Goal: Task Accomplishment & Management: Manage account settings

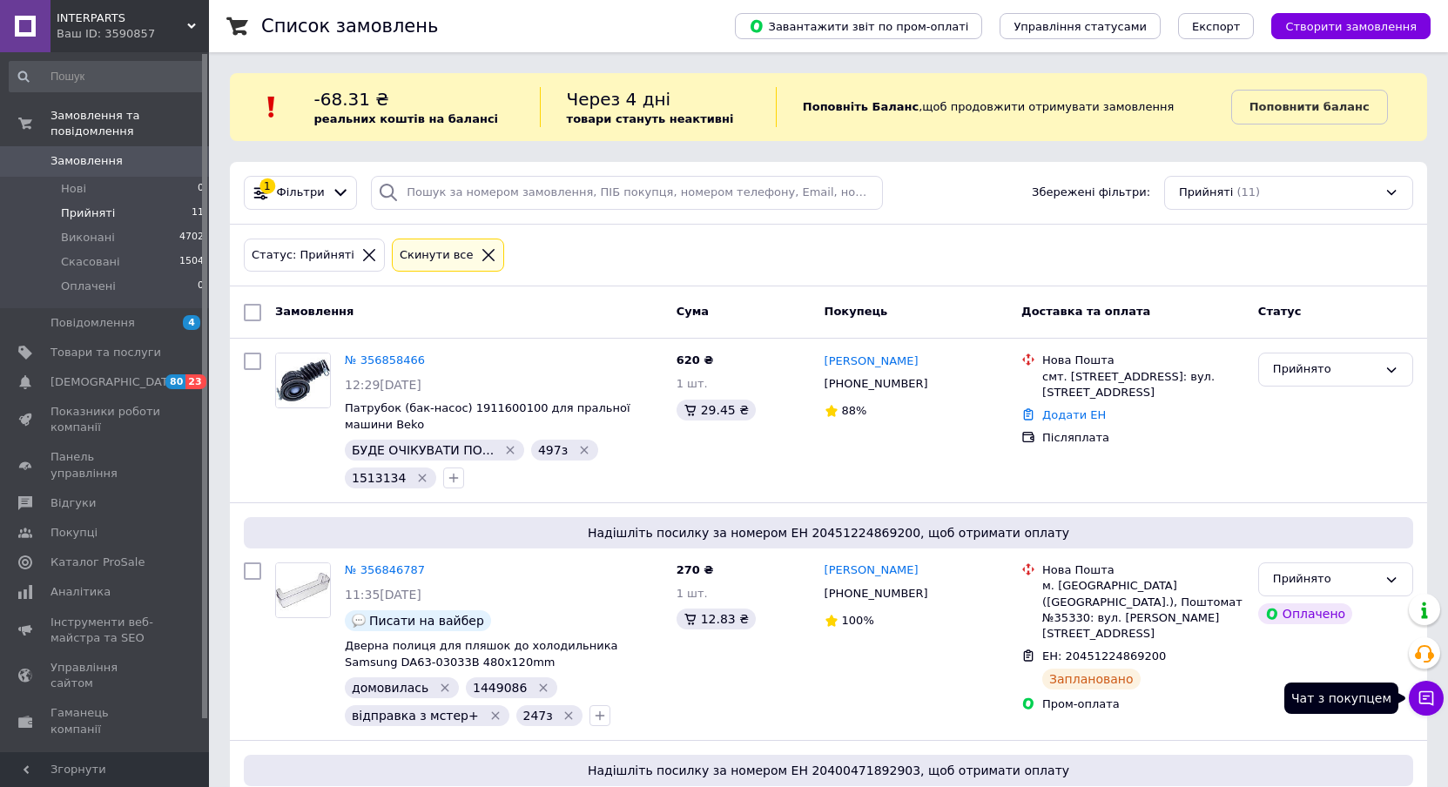
click at [1429, 702] on icon at bounding box center [1425, 697] width 17 height 17
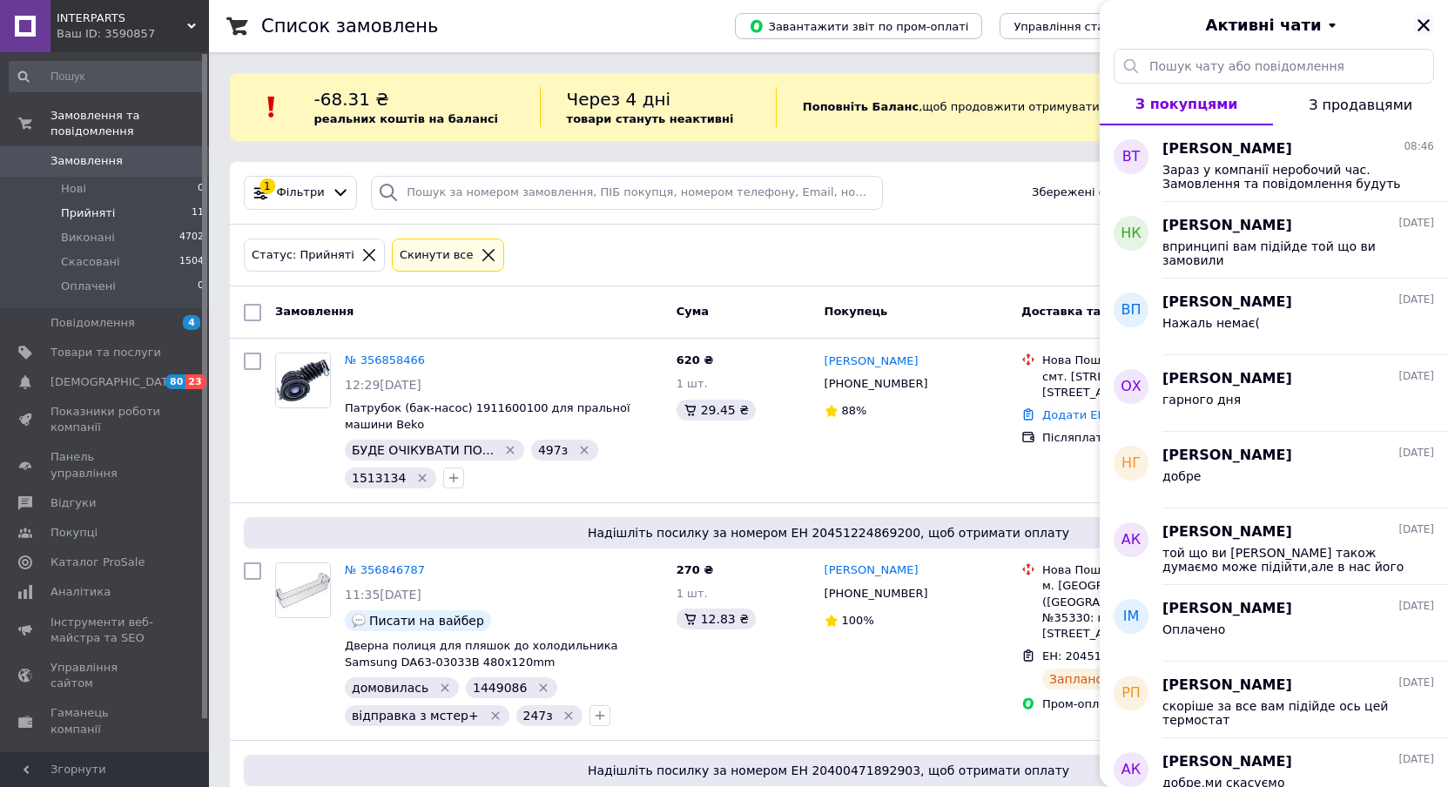
click at [1423, 20] on icon "Закрити" at bounding box center [1424, 25] width 16 height 16
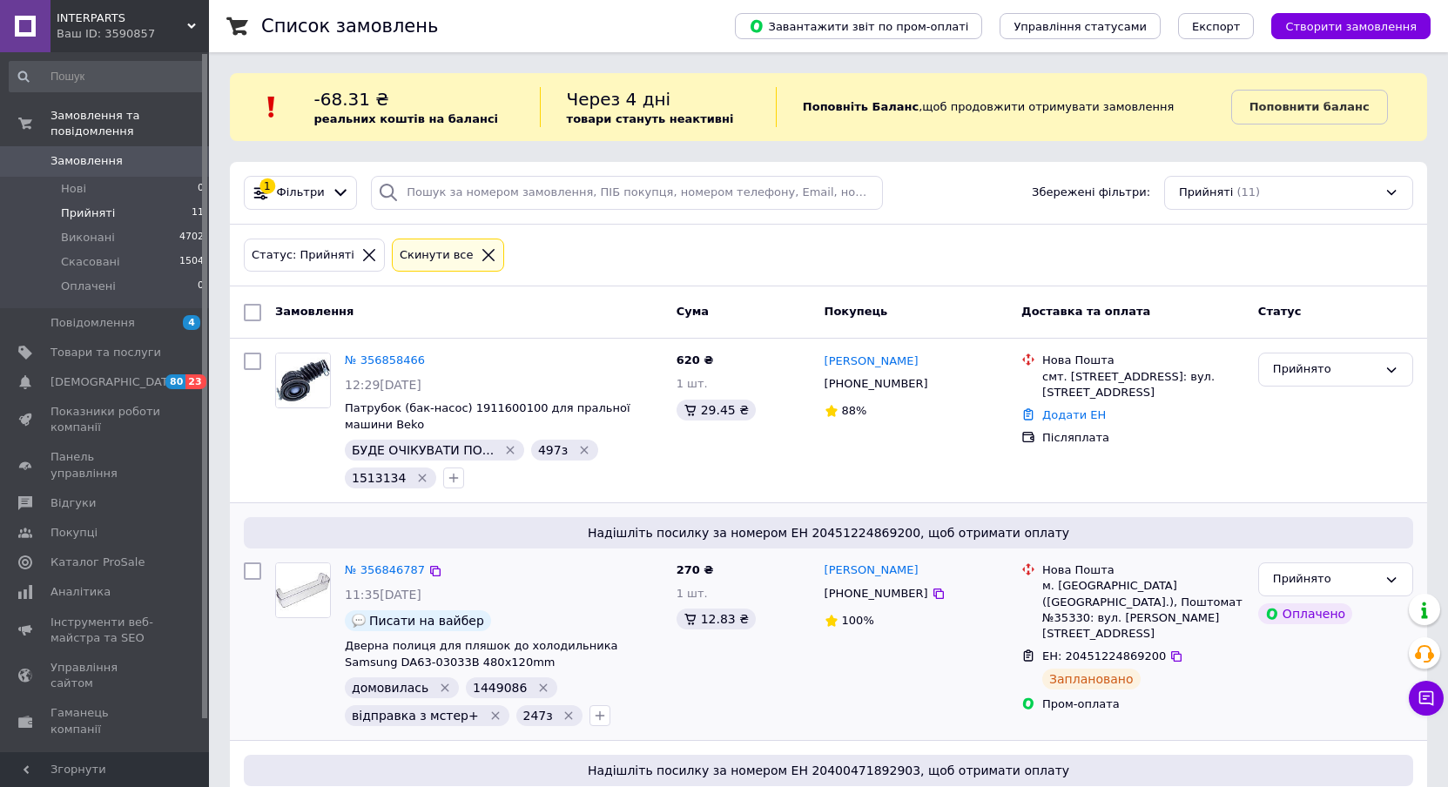
scroll to position [174, 0]
click at [52, 495] on span "Відгуки" at bounding box center [72, 503] width 45 height 16
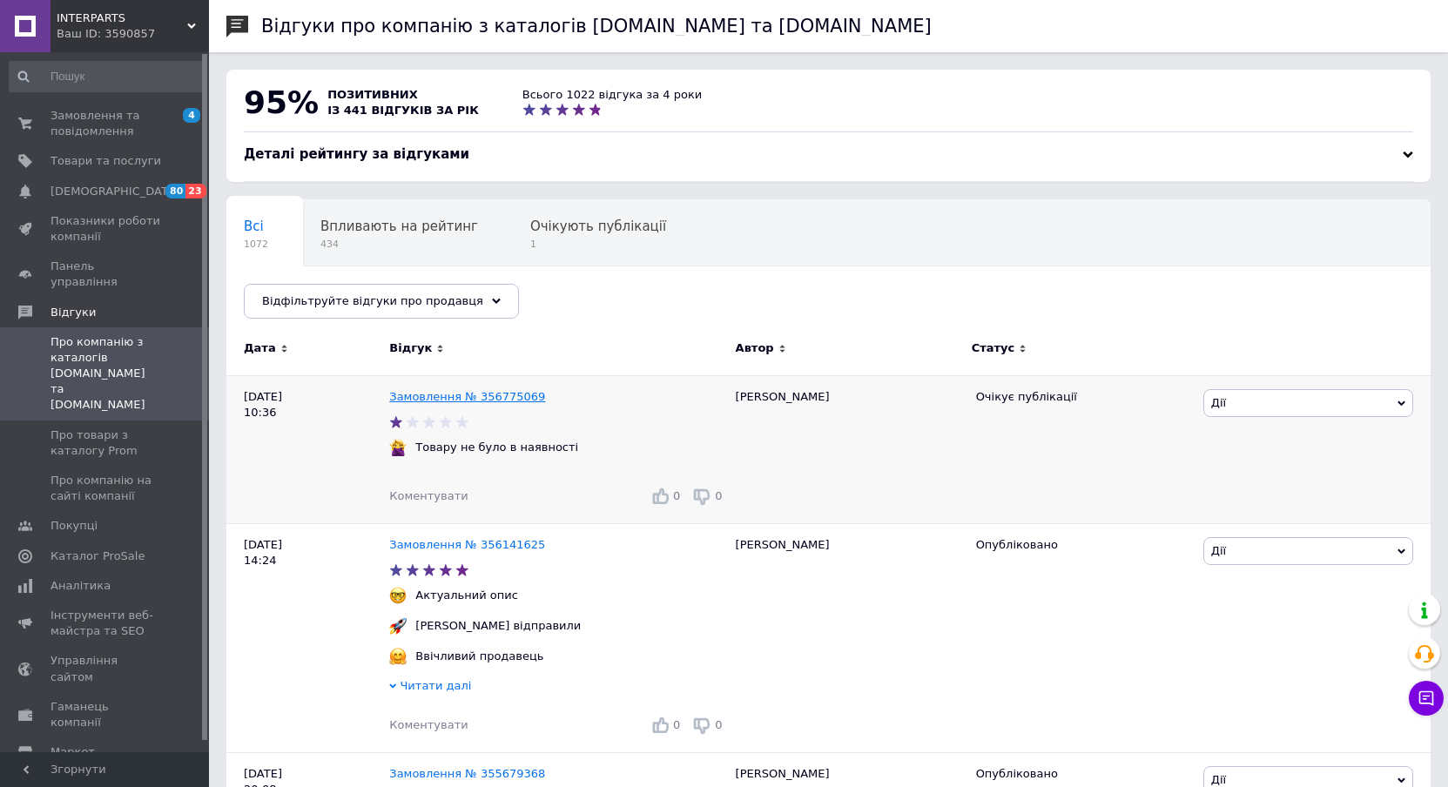
click at [436, 401] on link "Замовлення № 356775069" at bounding box center [467, 396] width 156 height 13
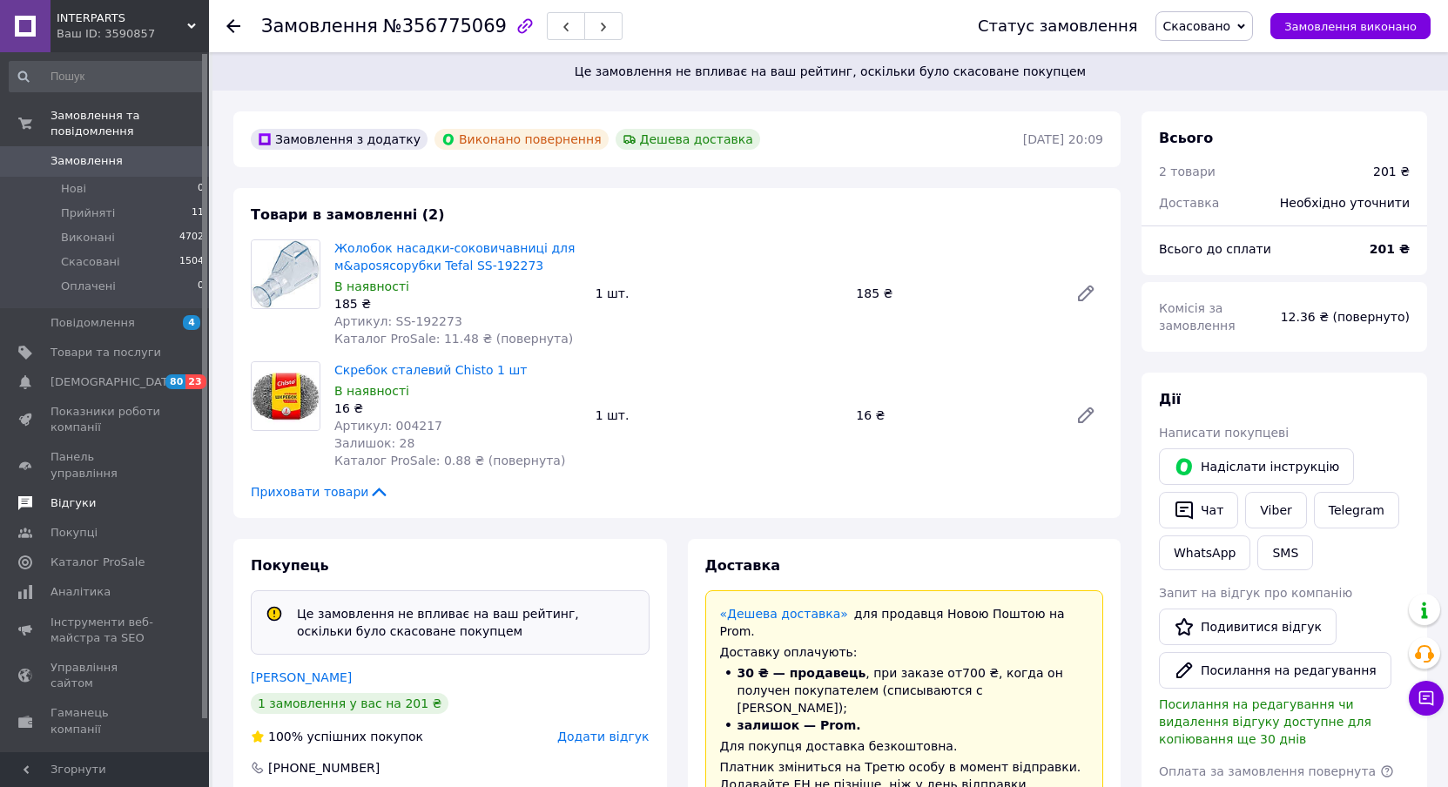
click at [67, 495] on span "Відгуки" at bounding box center [72, 503] width 45 height 16
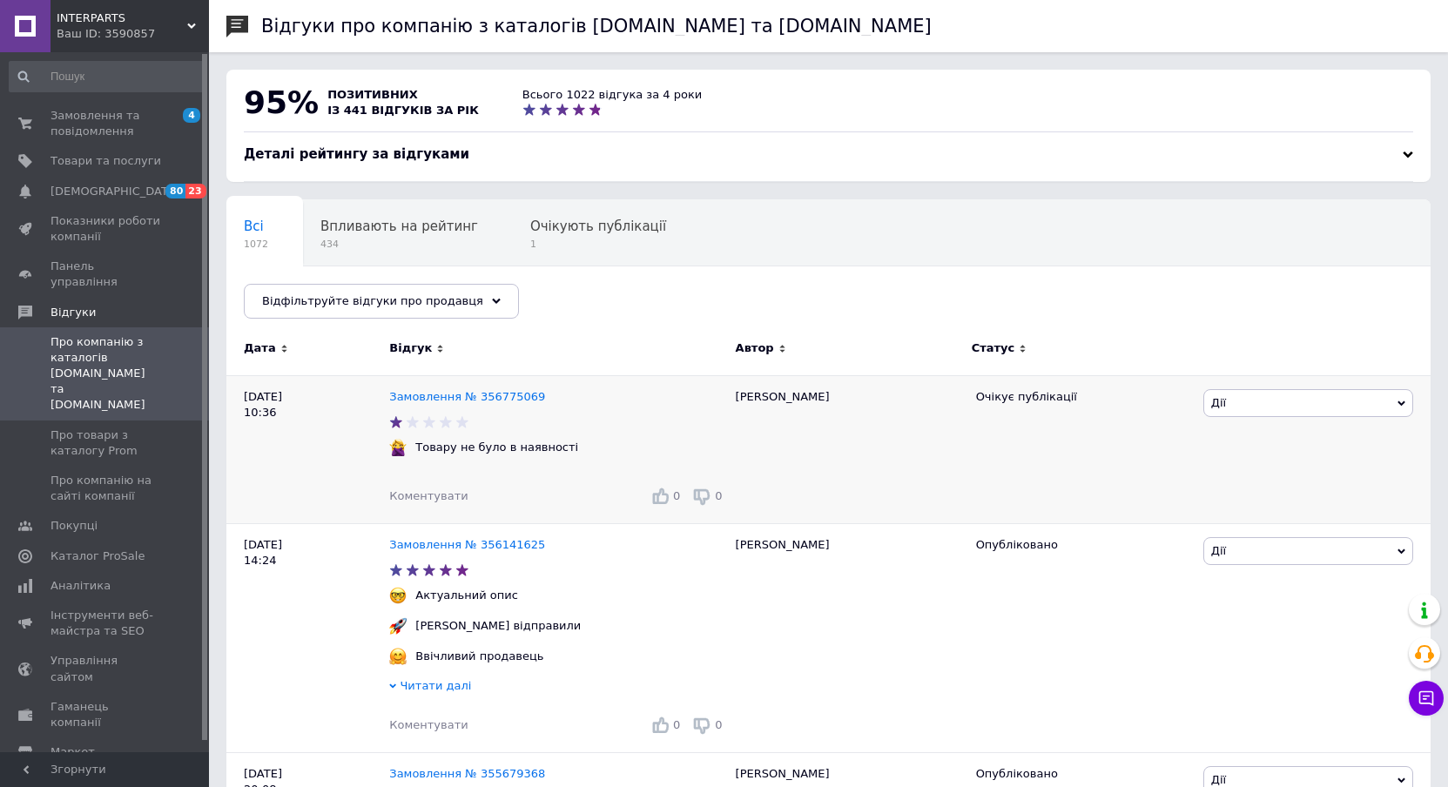
click at [1271, 407] on span "Дії" at bounding box center [1308, 403] width 210 height 28
click at [494, 395] on link "Замовлення № 356775069" at bounding box center [467, 396] width 156 height 13
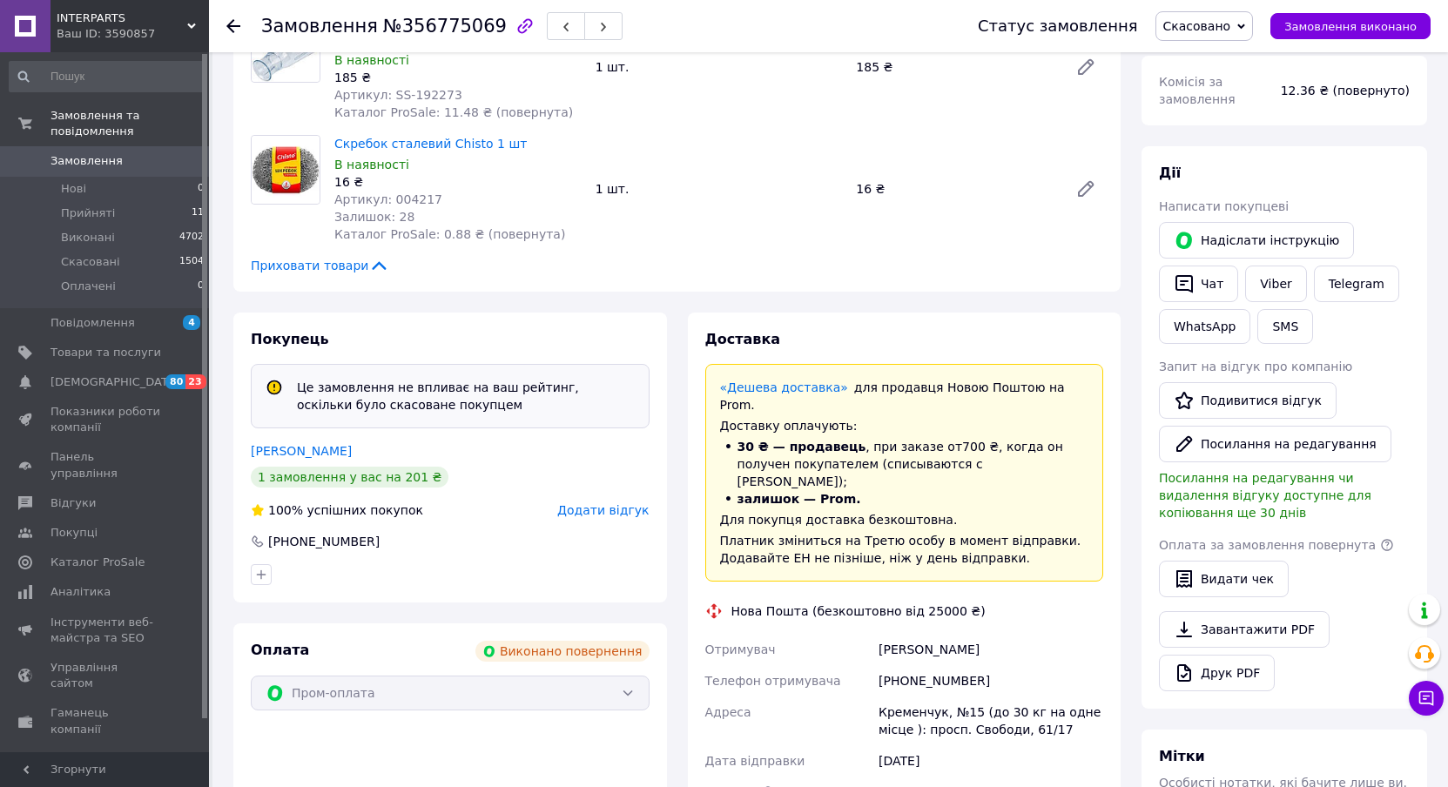
scroll to position [52, 0]
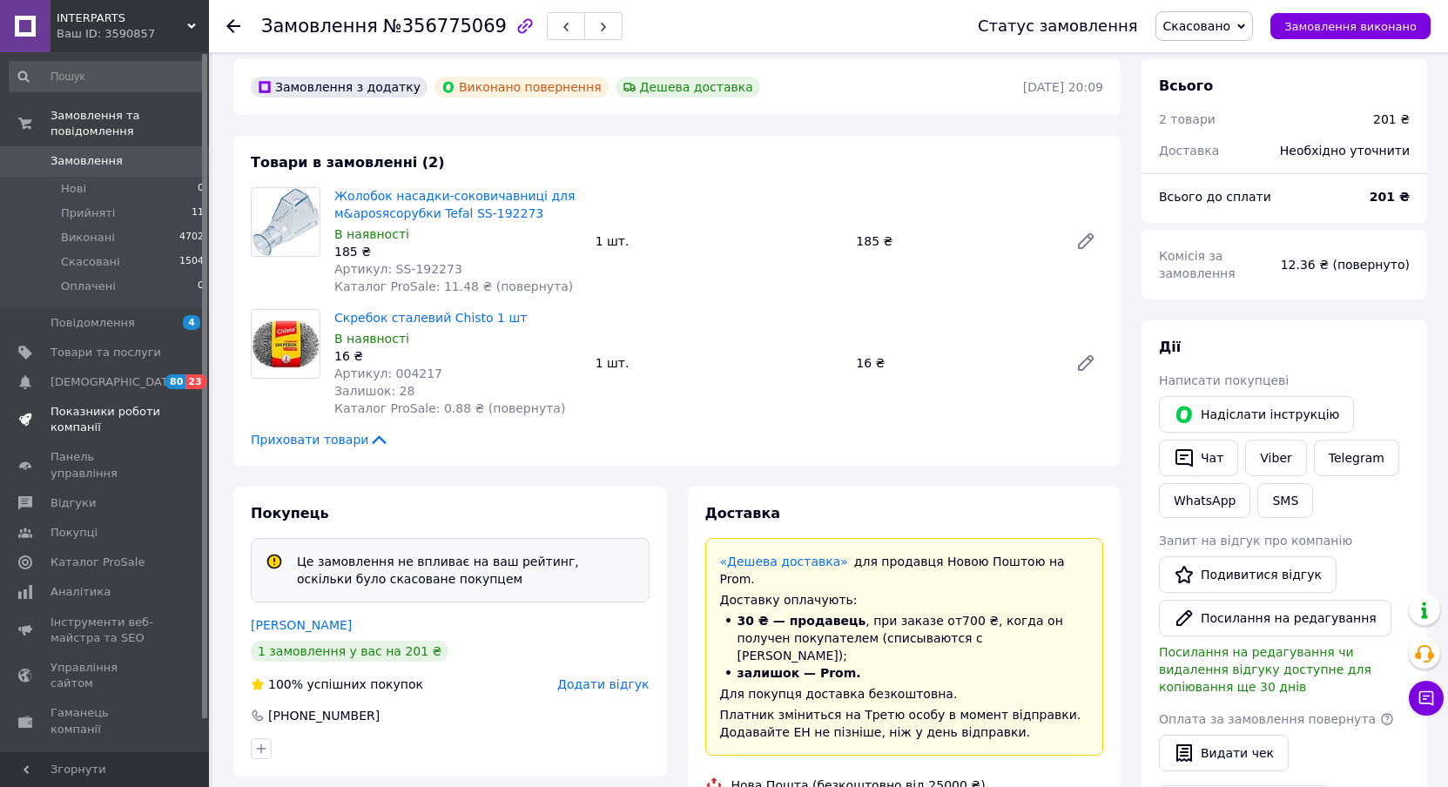
click at [104, 404] on span "Показники роботи компанії" at bounding box center [105, 419] width 111 height 31
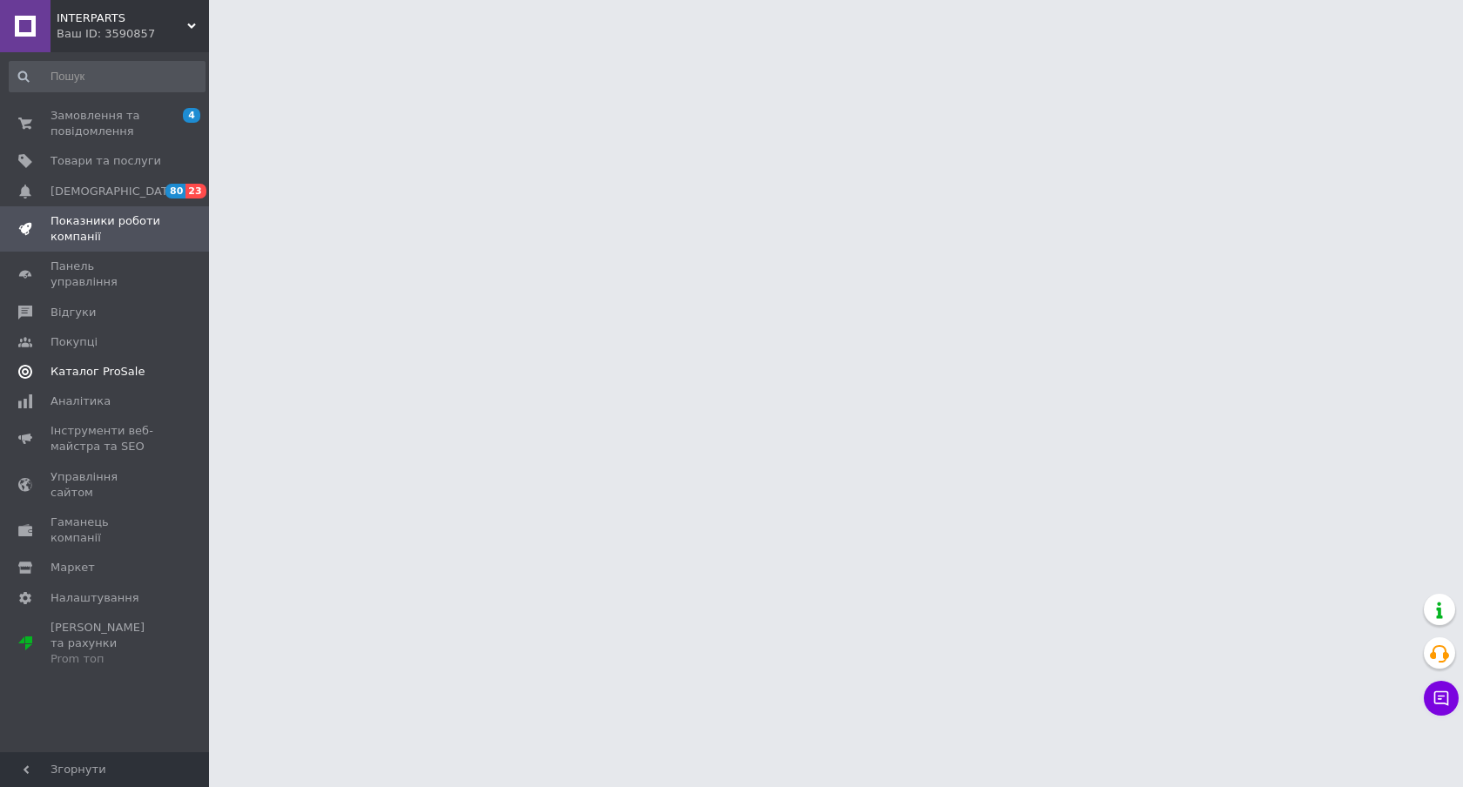
click at [104, 364] on span "Каталог ProSale" at bounding box center [97, 372] width 94 height 16
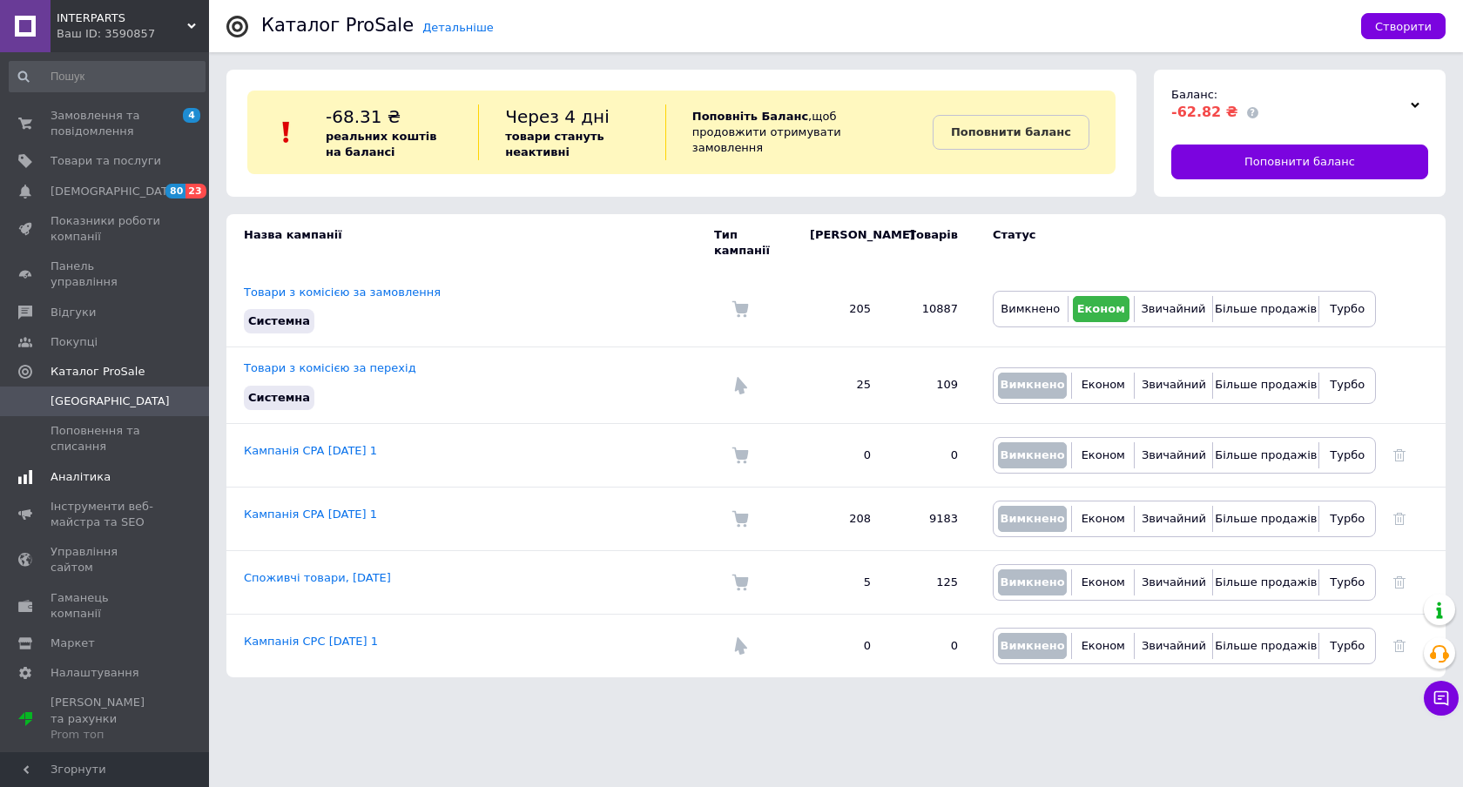
click at [74, 469] on span "Аналітика" at bounding box center [80, 477] width 60 height 16
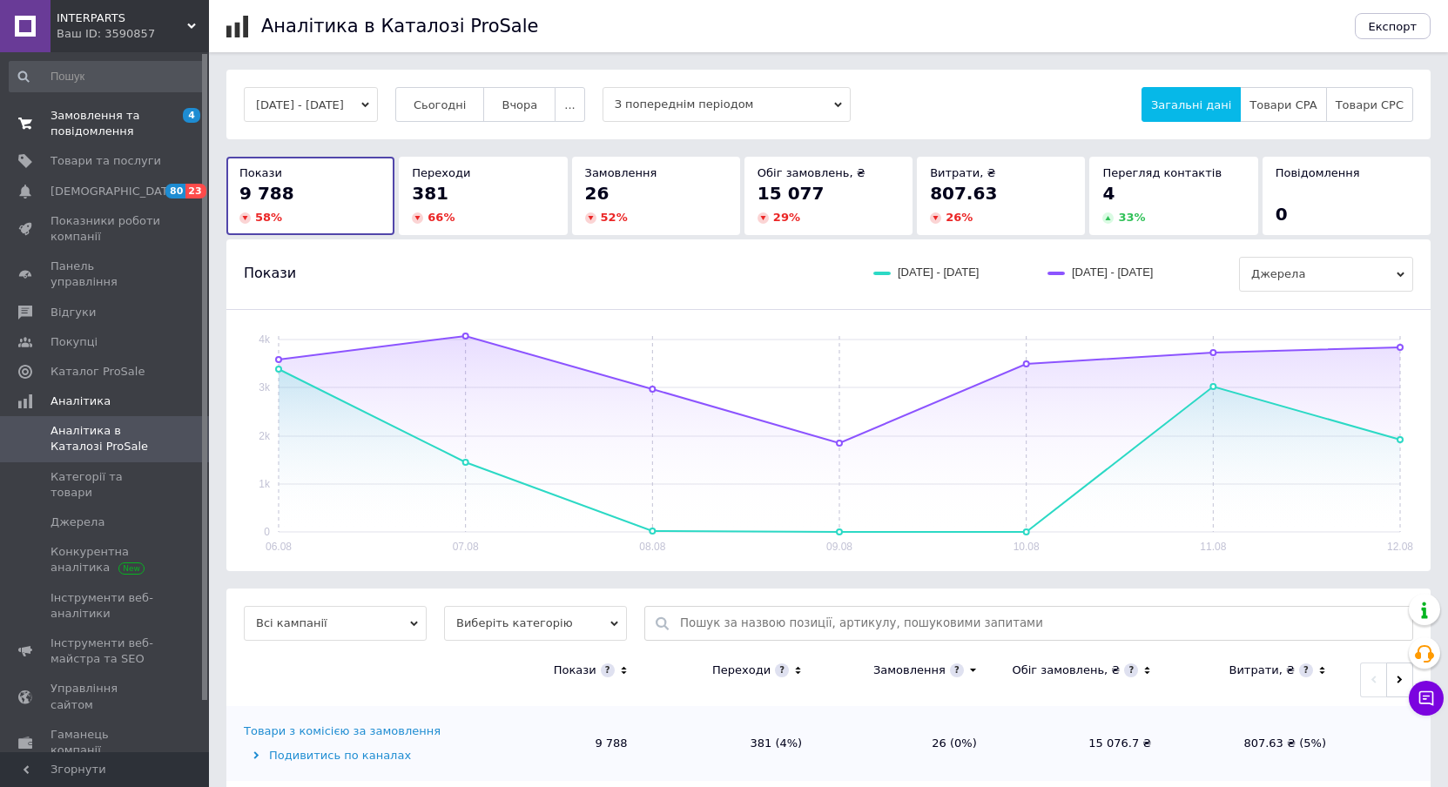
click at [119, 131] on span "Замовлення та повідомлення" at bounding box center [105, 123] width 111 height 31
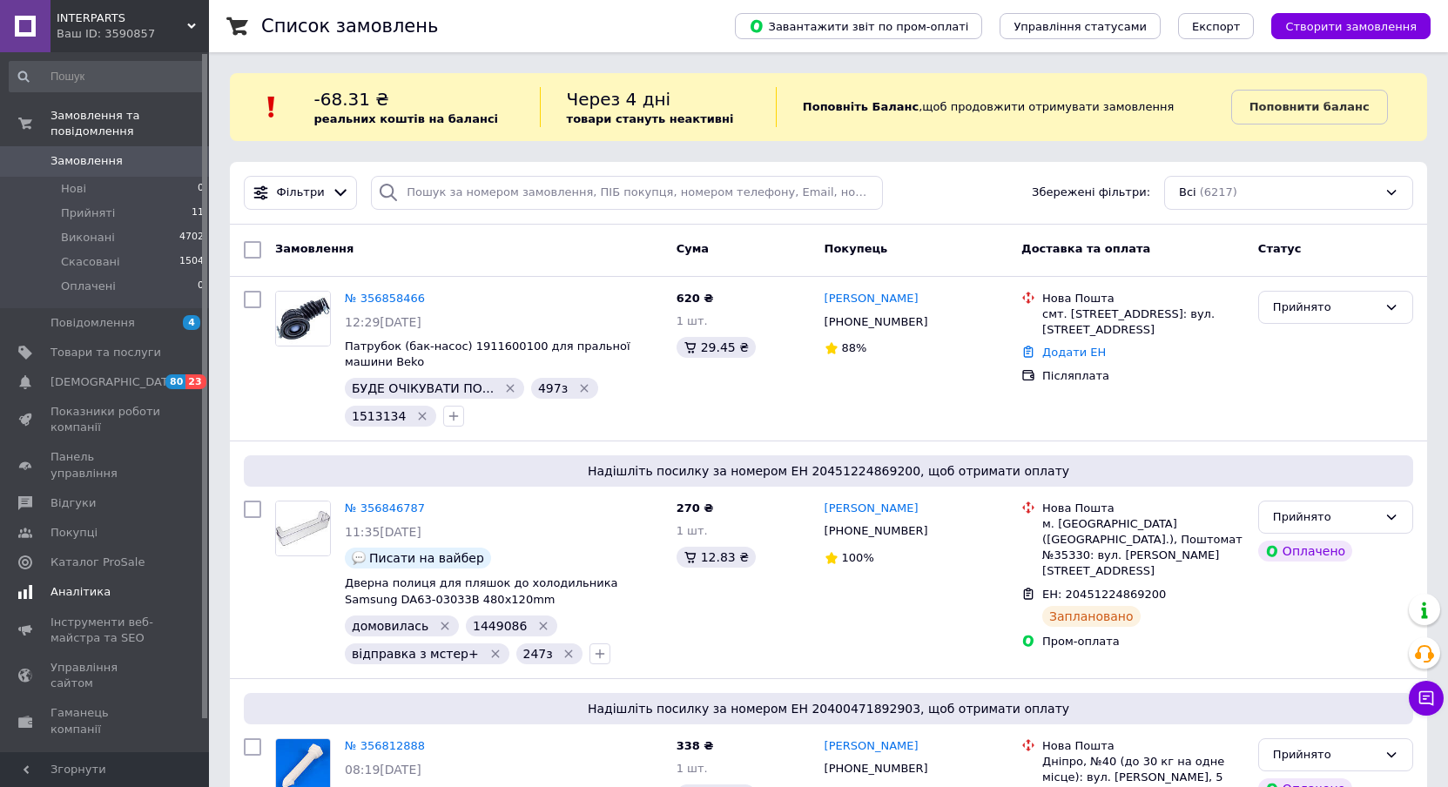
click at [88, 584] on span "Аналітика" at bounding box center [80, 592] width 60 height 16
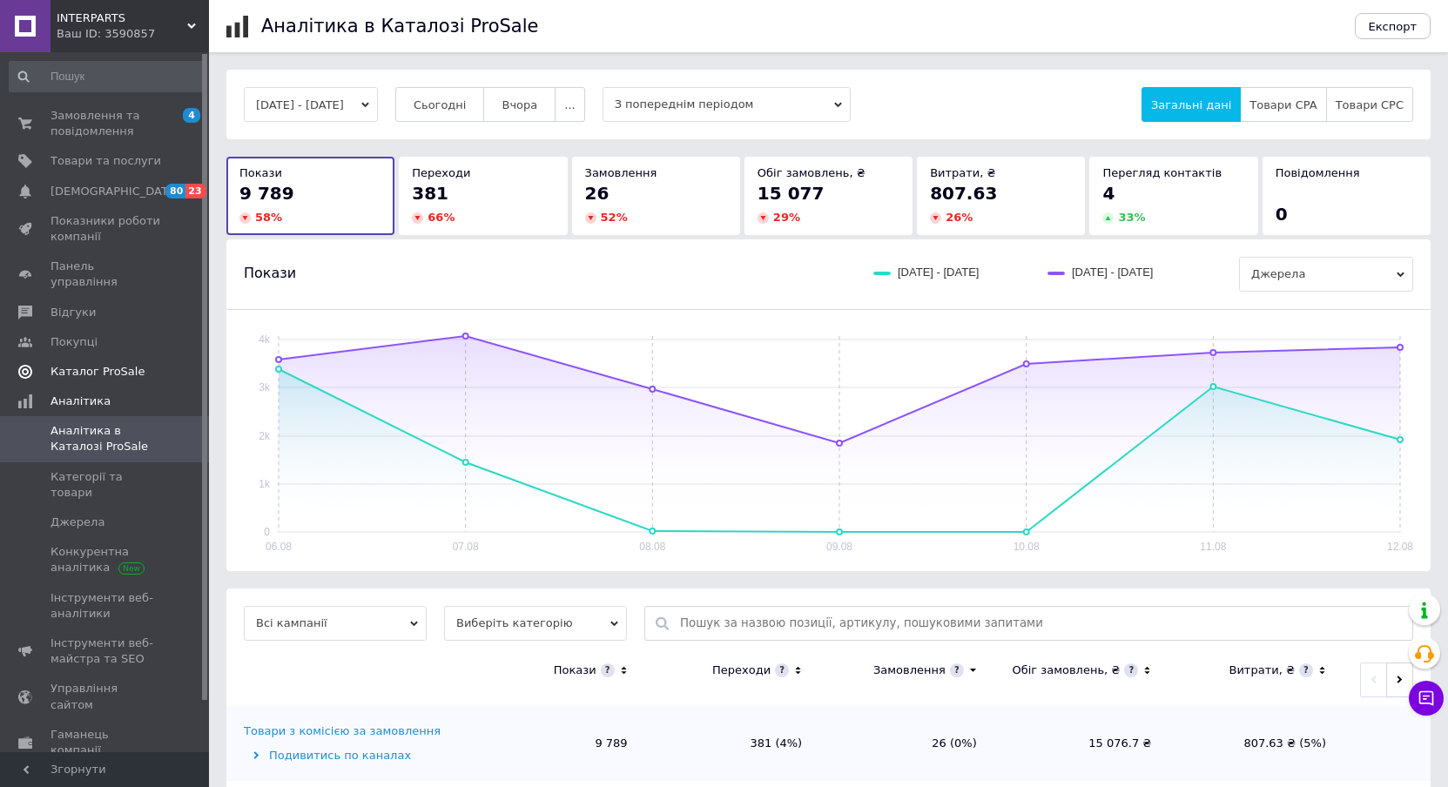
click at [91, 364] on span "Каталог ProSale" at bounding box center [97, 372] width 94 height 16
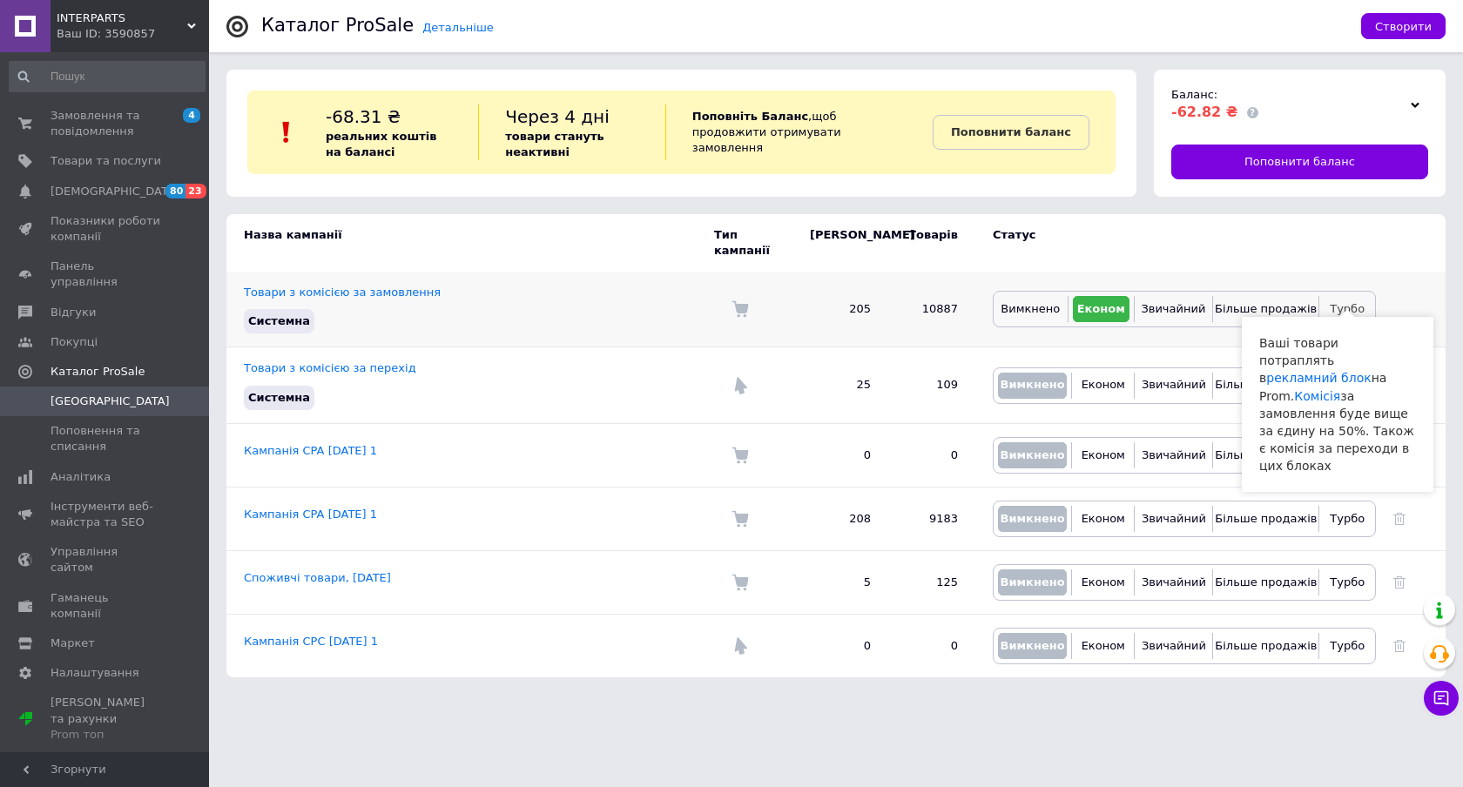
click at [1329, 306] on button "Турбо" at bounding box center [1346, 309] width 47 height 26
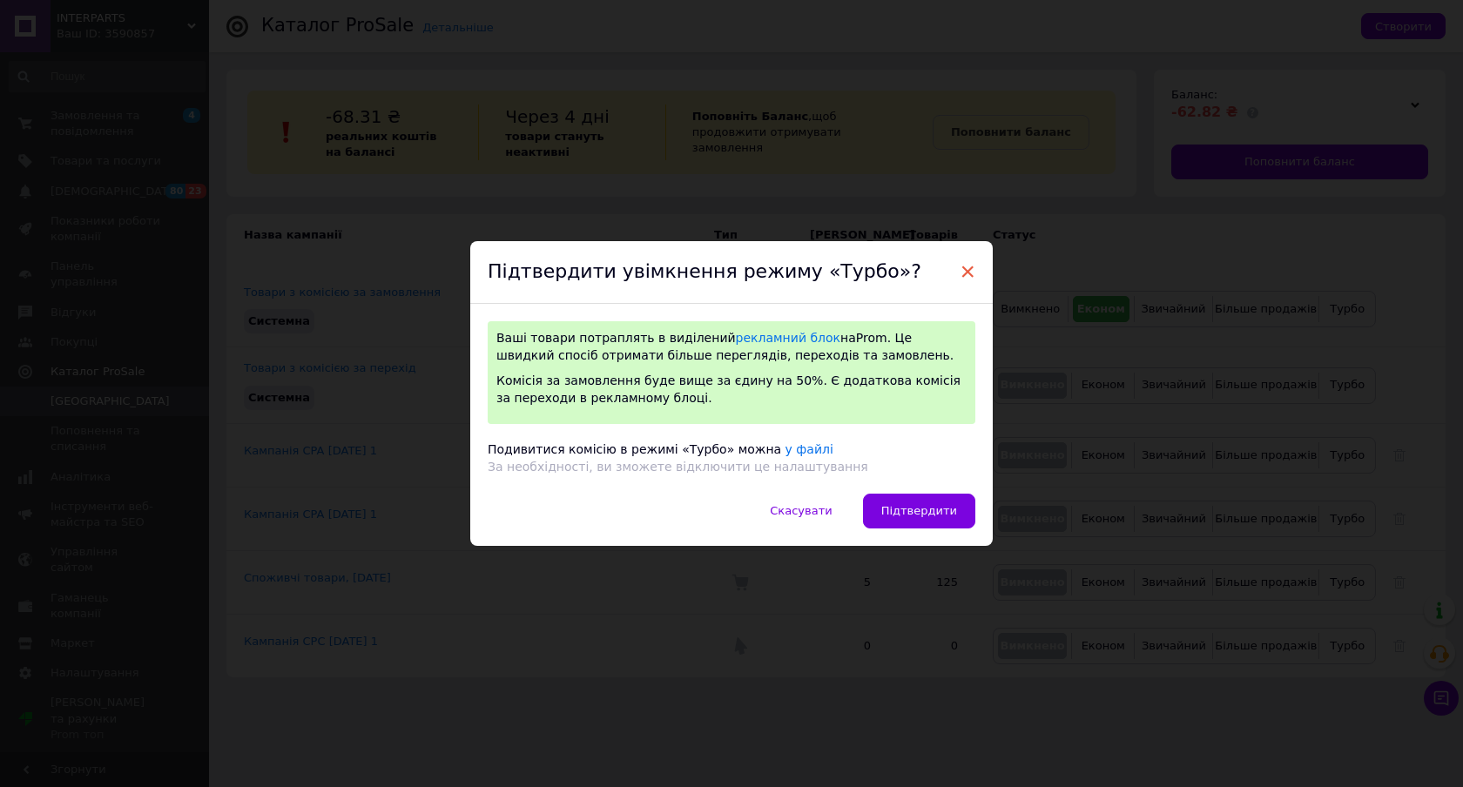
click at [967, 266] on span "×" at bounding box center [967, 272] width 16 height 30
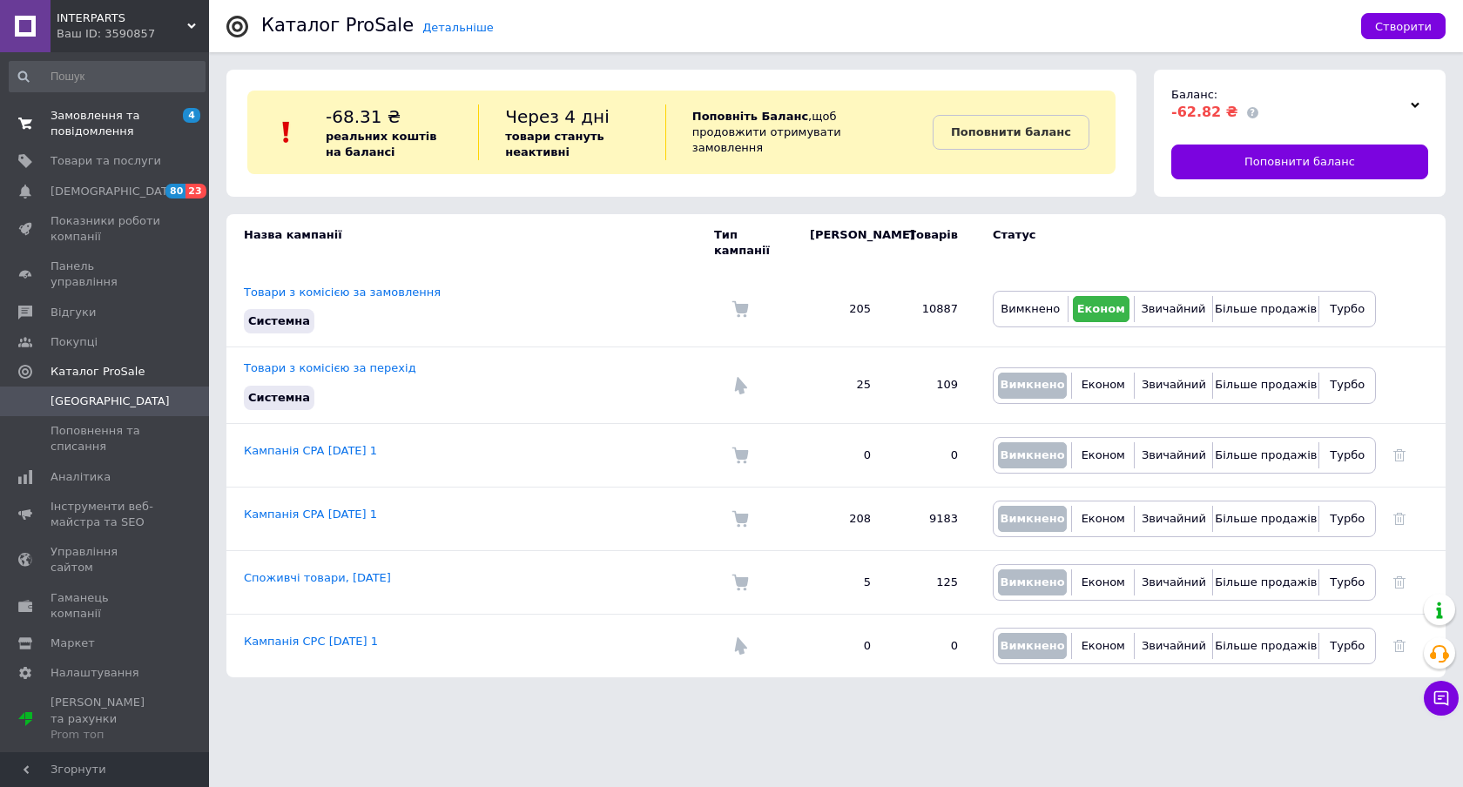
click at [104, 126] on span "Замовлення та повідомлення" at bounding box center [105, 123] width 111 height 31
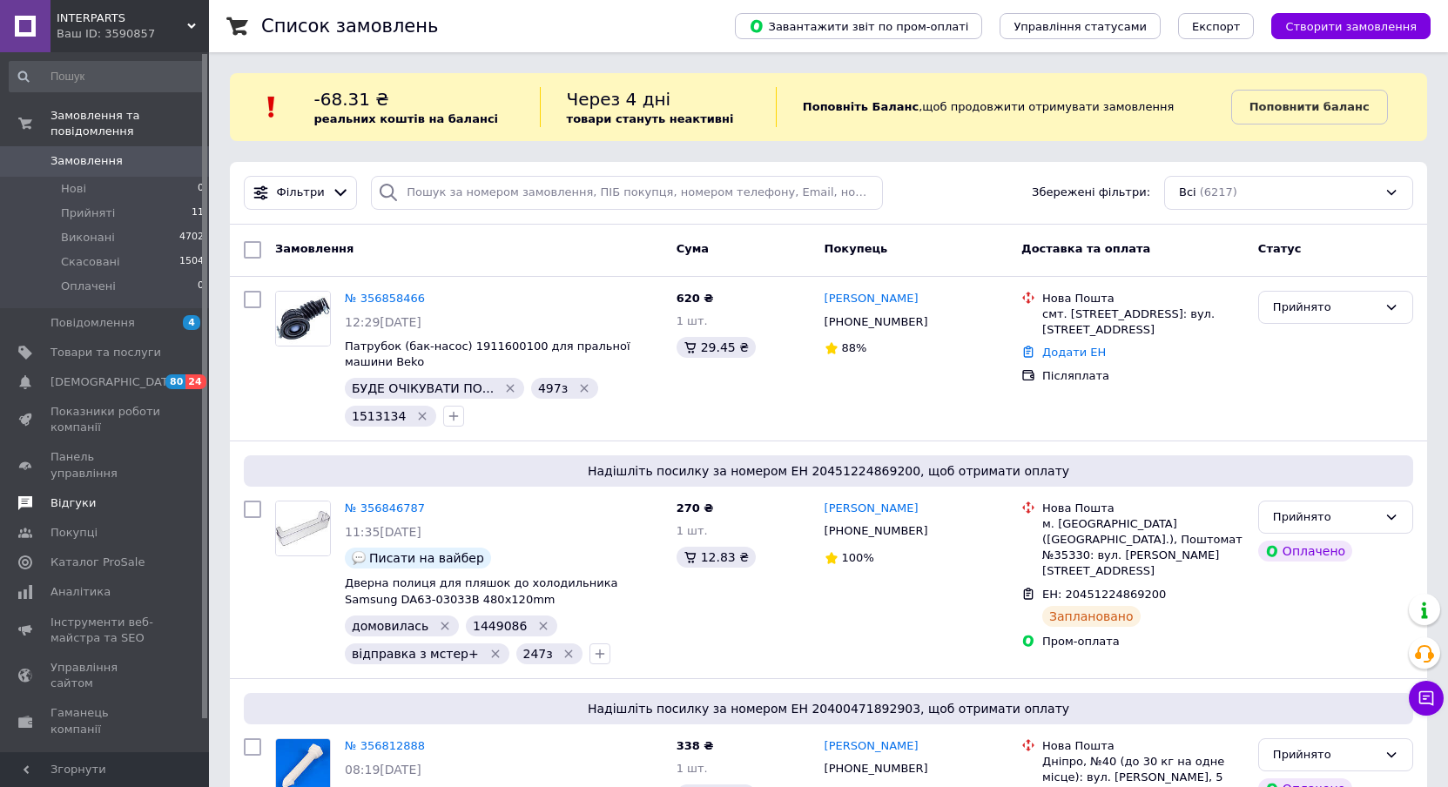
click at [91, 488] on link "Відгуки" at bounding box center [107, 503] width 214 height 30
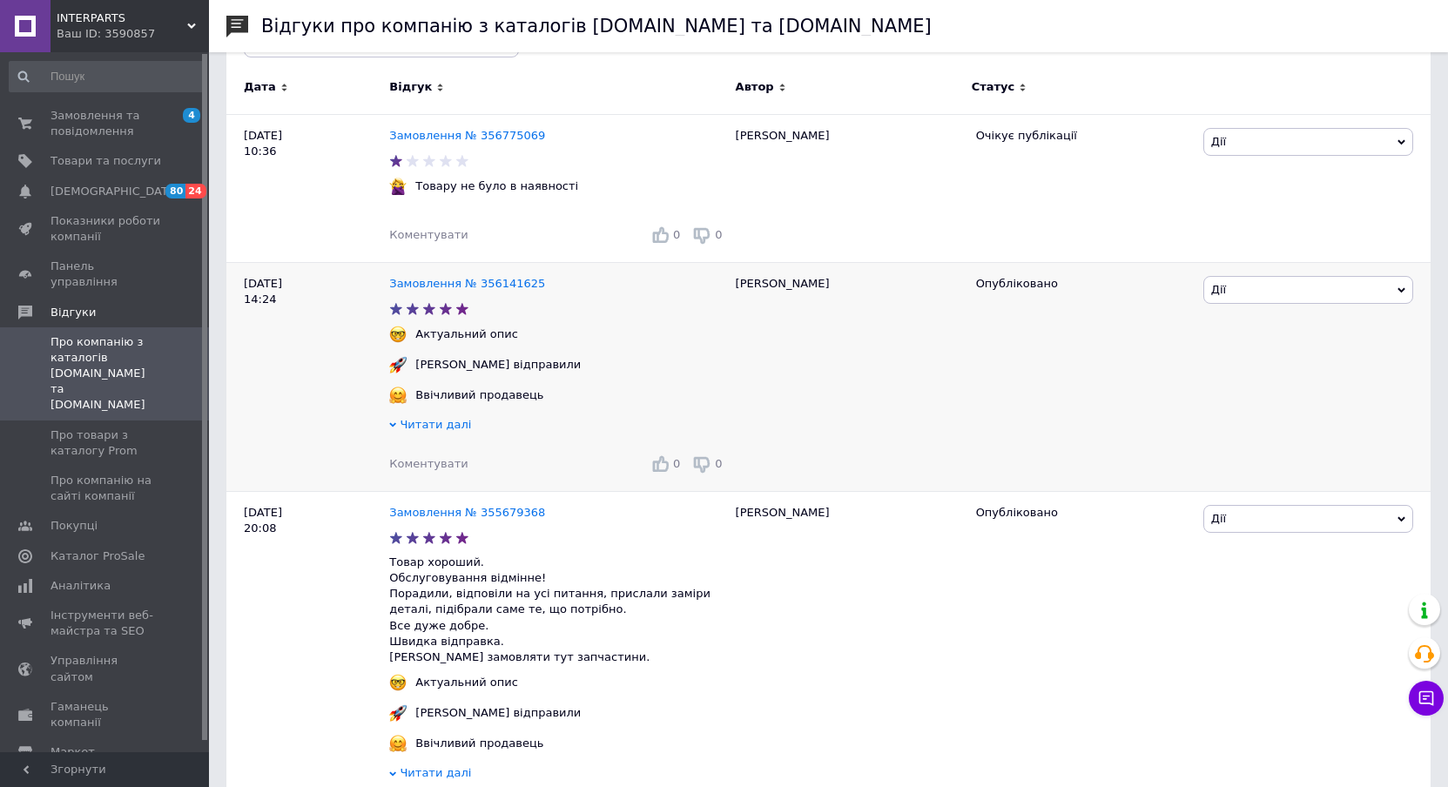
scroll to position [87, 0]
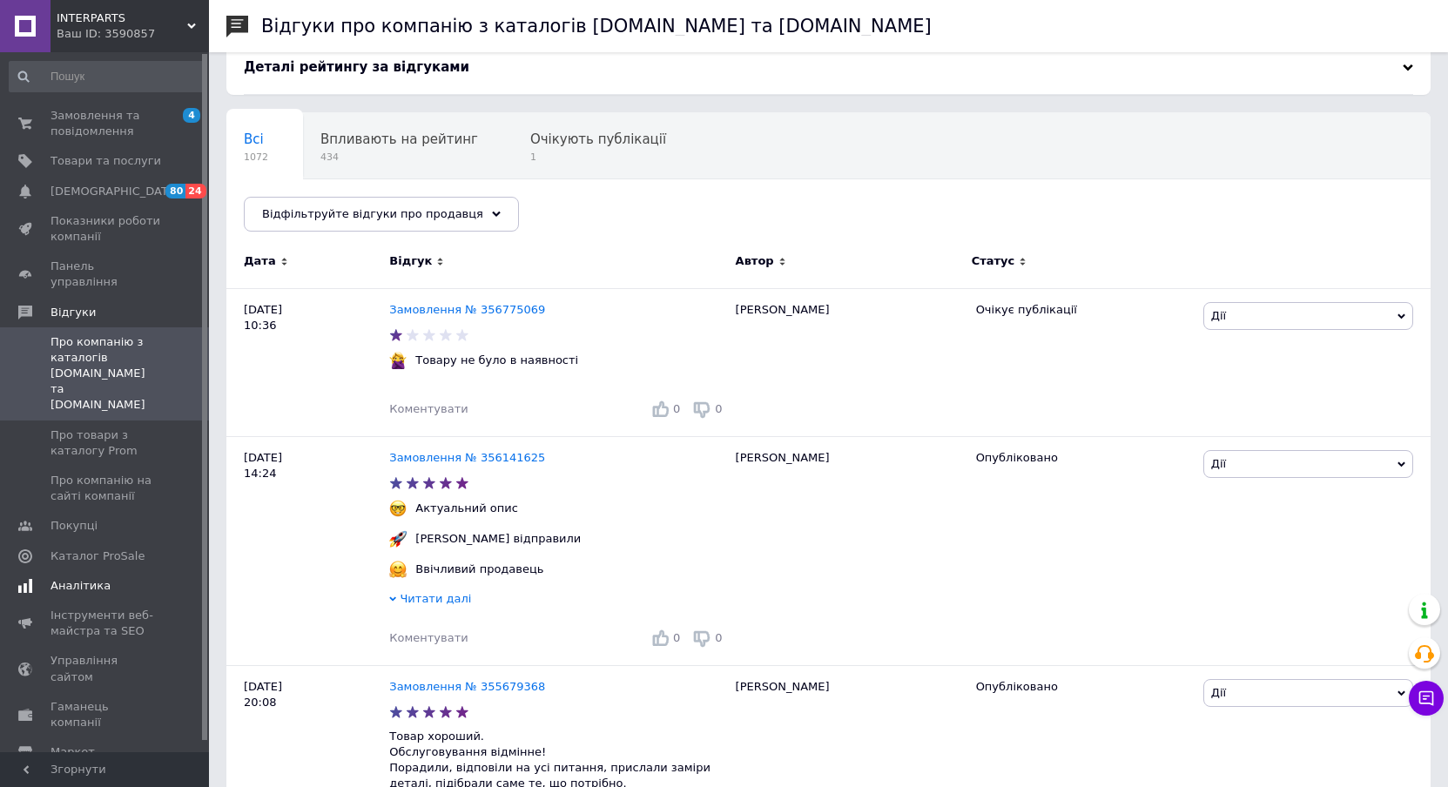
click at [118, 578] on span "Аналітика" at bounding box center [105, 586] width 111 height 16
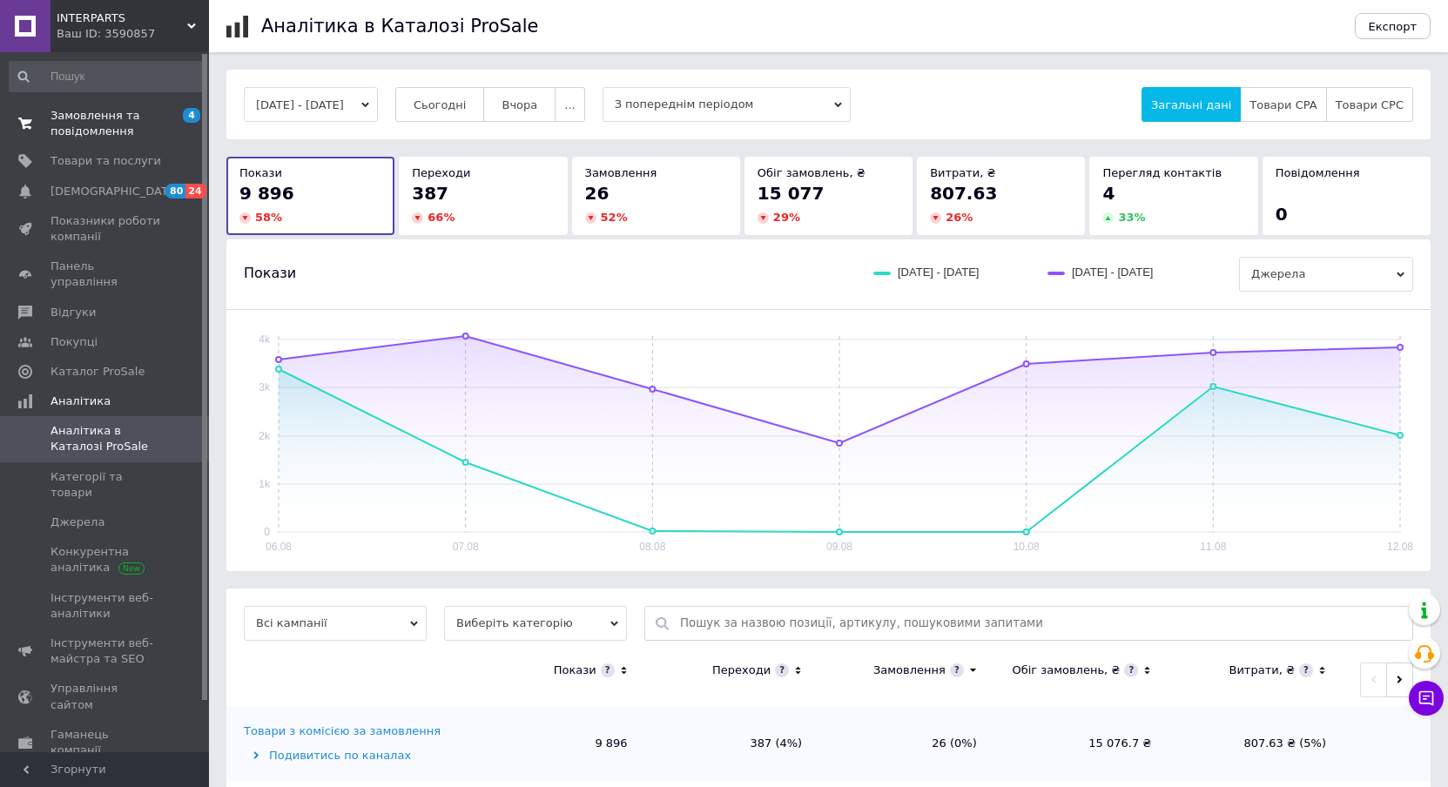
click at [87, 119] on span "Замовлення та повідомлення" at bounding box center [105, 123] width 111 height 31
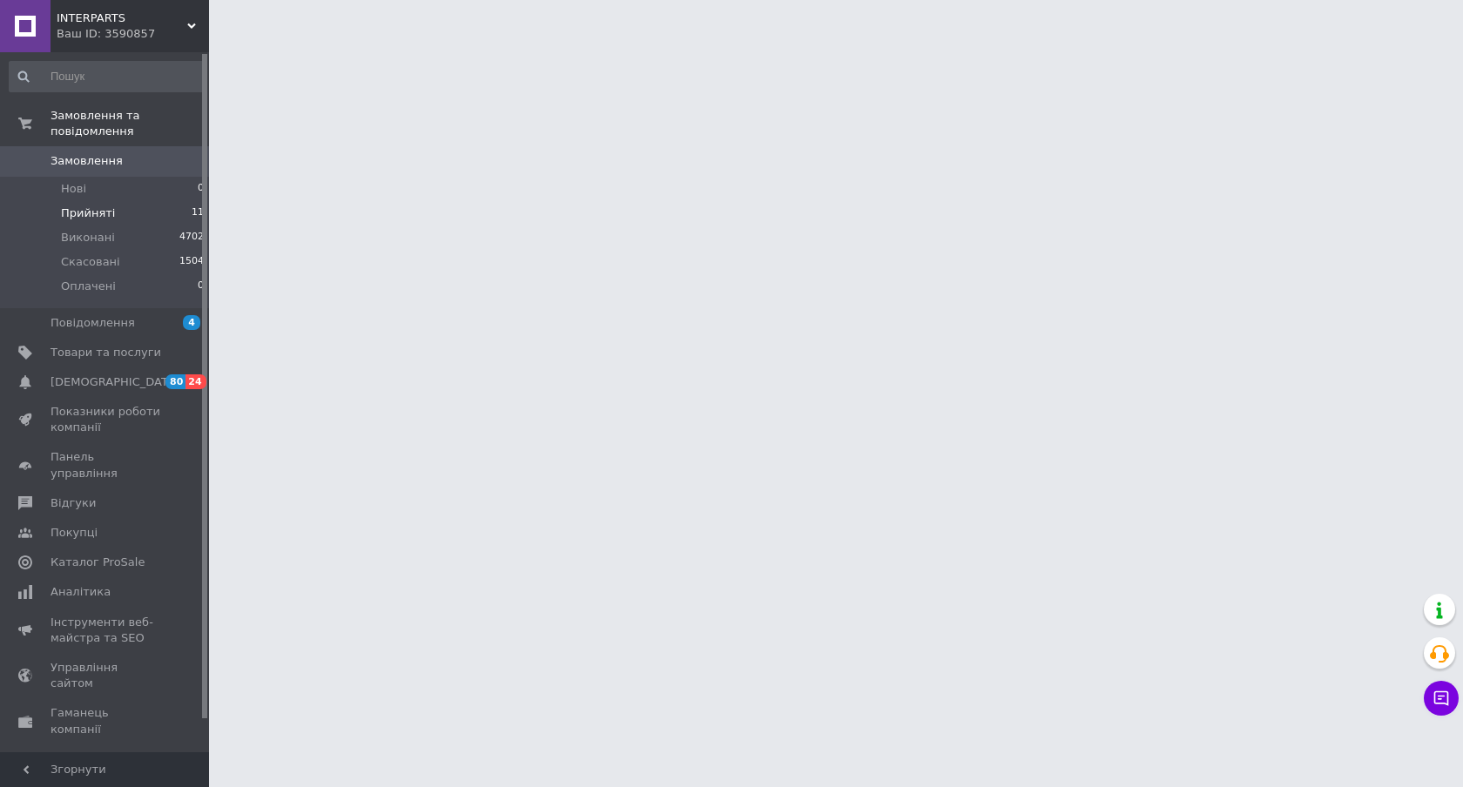
click at [95, 205] on span "Прийняті" at bounding box center [88, 213] width 54 height 16
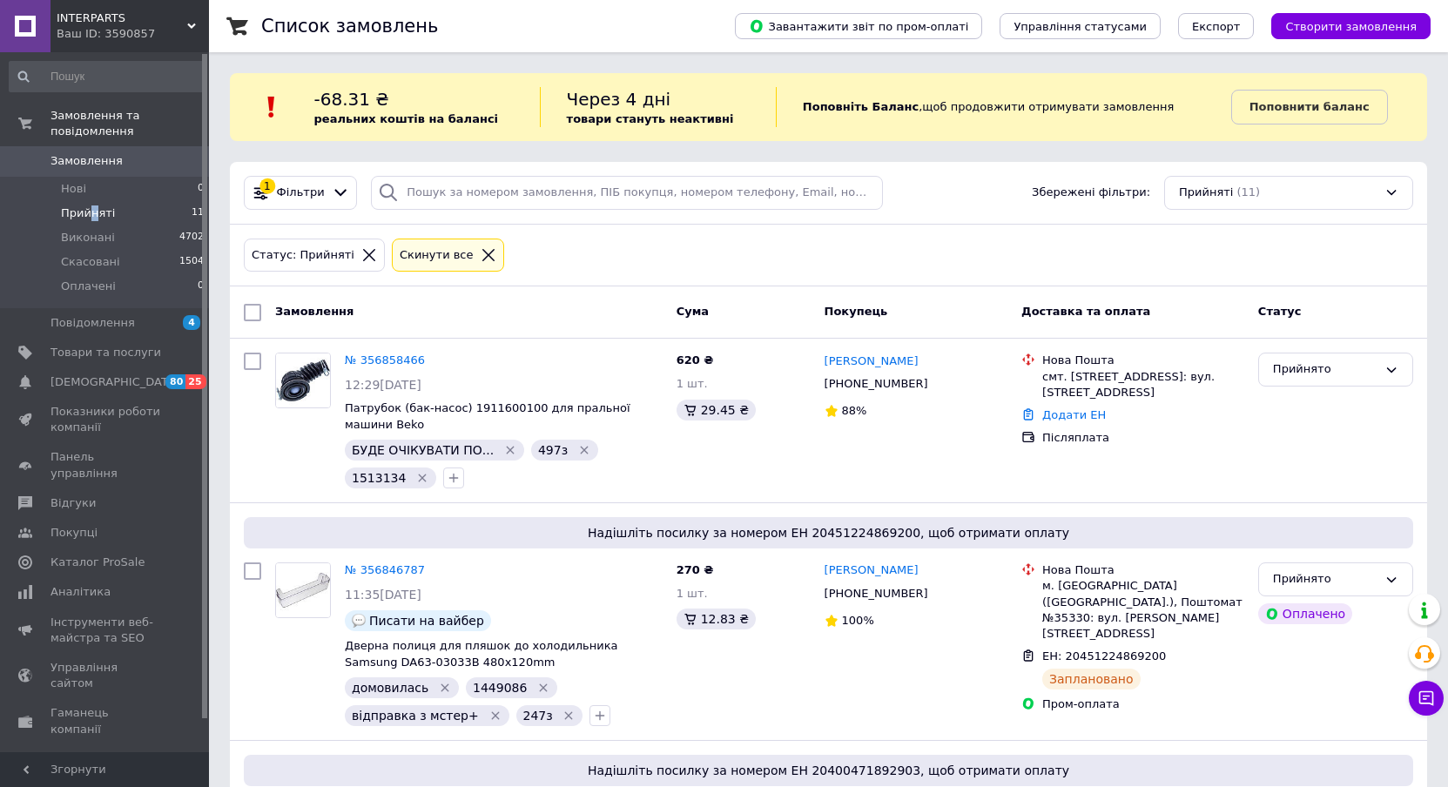
click at [91, 205] on span "Прийняті" at bounding box center [88, 213] width 54 height 16
click at [1418, 685] on button "Чат з покупцем" at bounding box center [1426, 698] width 35 height 35
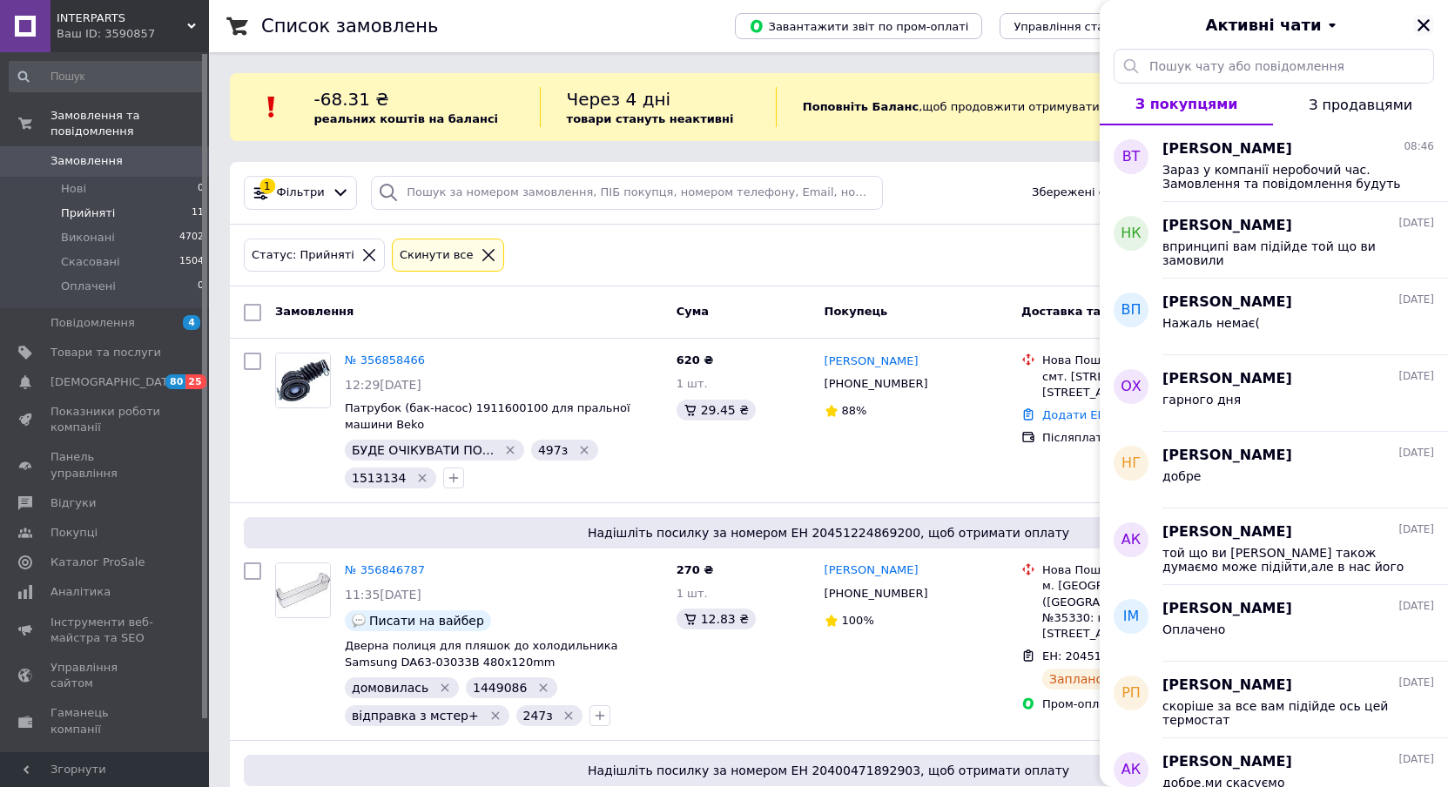
click at [1423, 26] on icon "Закрити" at bounding box center [1423, 25] width 12 height 12
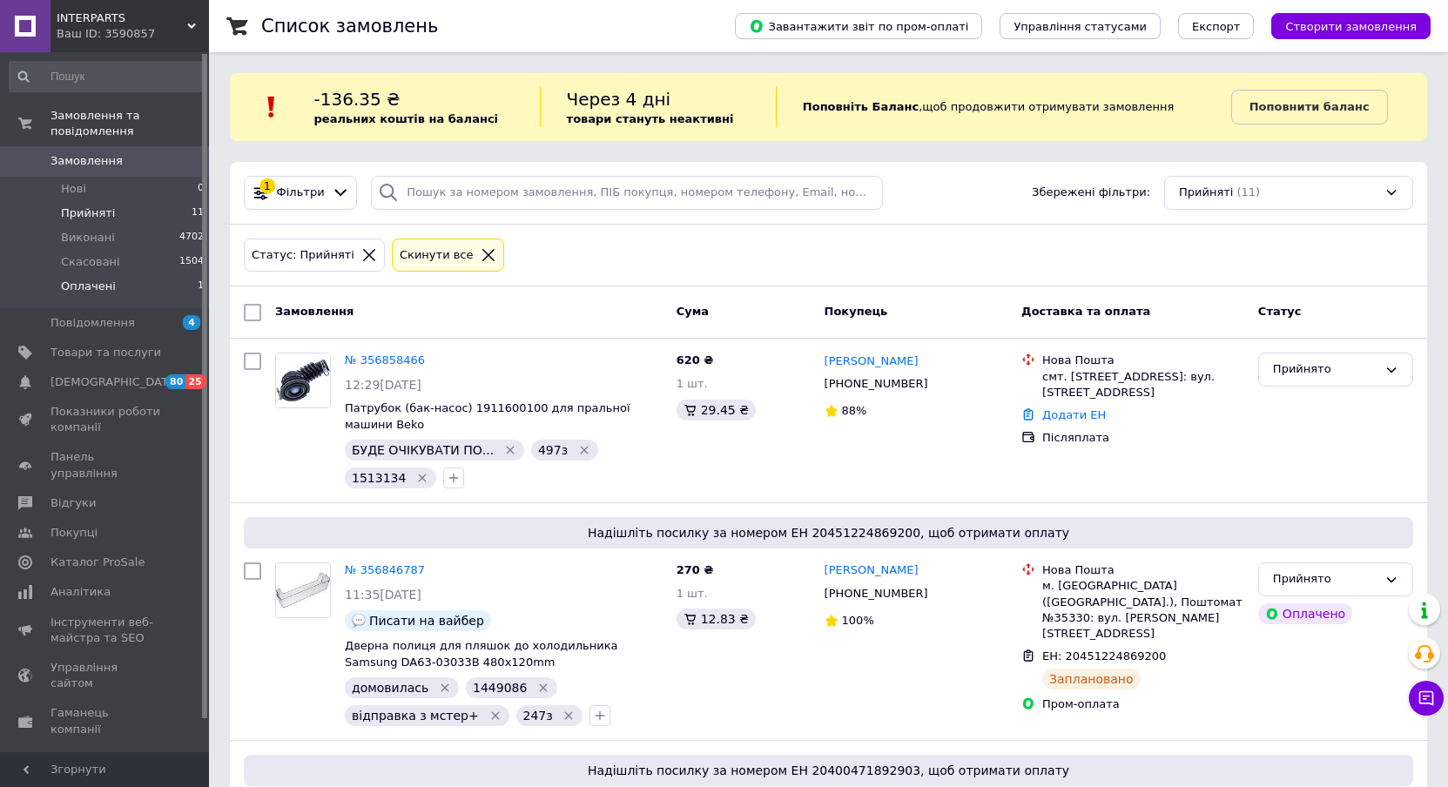
click at [107, 279] on span "Оплачені" at bounding box center [88, 287] width 55 height 16
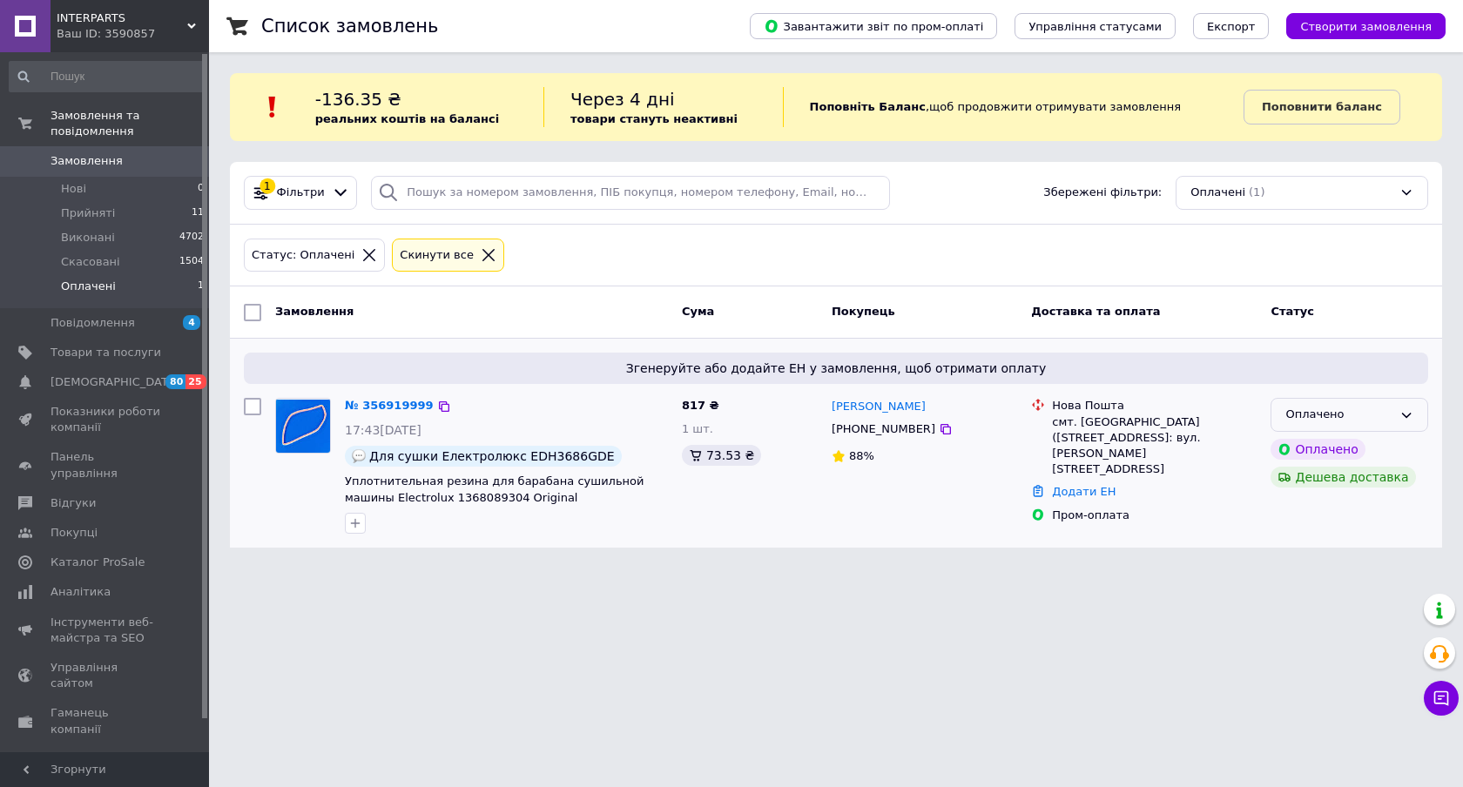
click at [1354, 420] on div "Оплачено" at bounding box center [1338, 415] width 107 height 18
click at [1342, 448] on li "Прийнято" at bounding box center [1349, 451] width 156 height 32
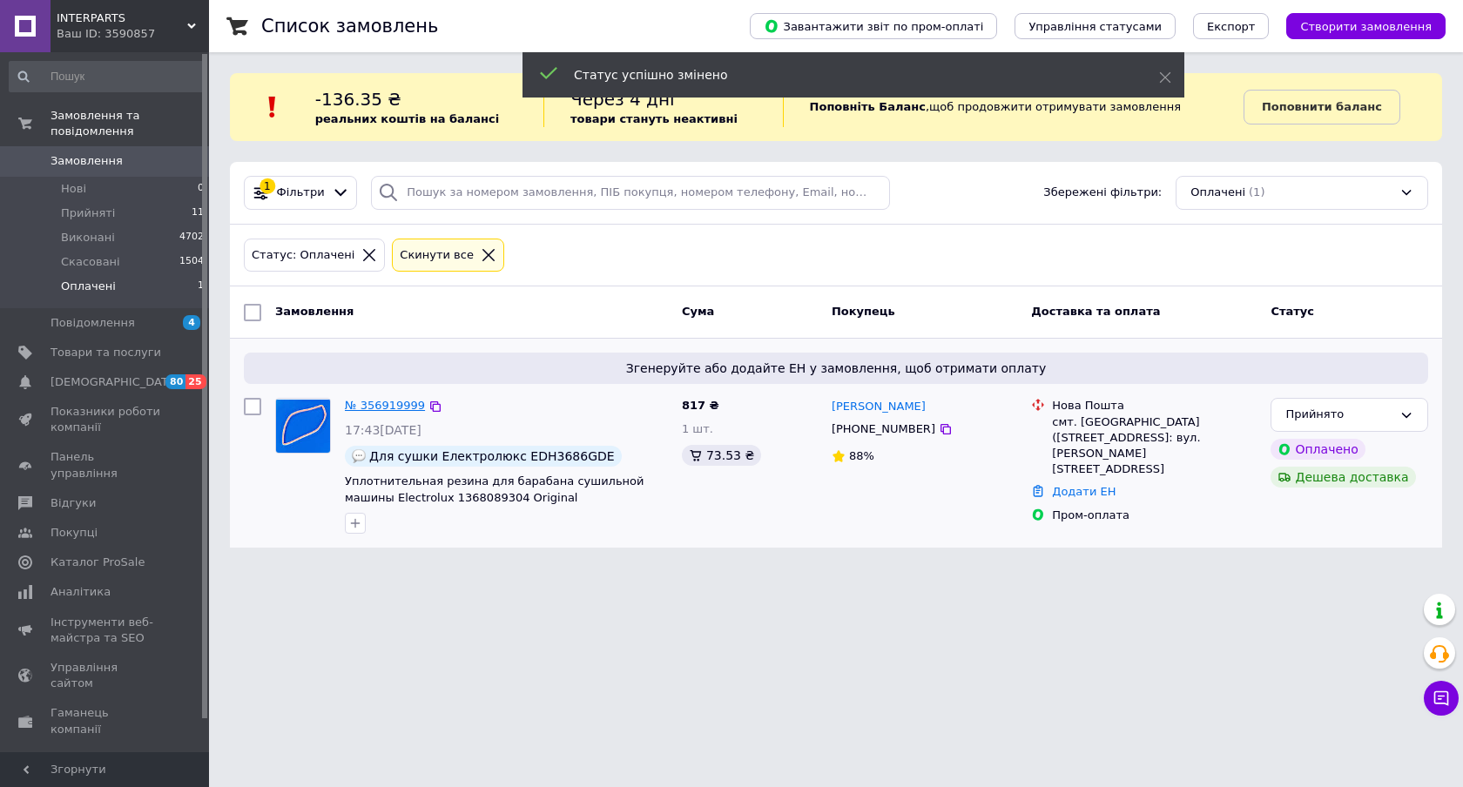
click at [380, 405] on link "№ 356919999" at bounding box center [385, 405] width 80 height 13
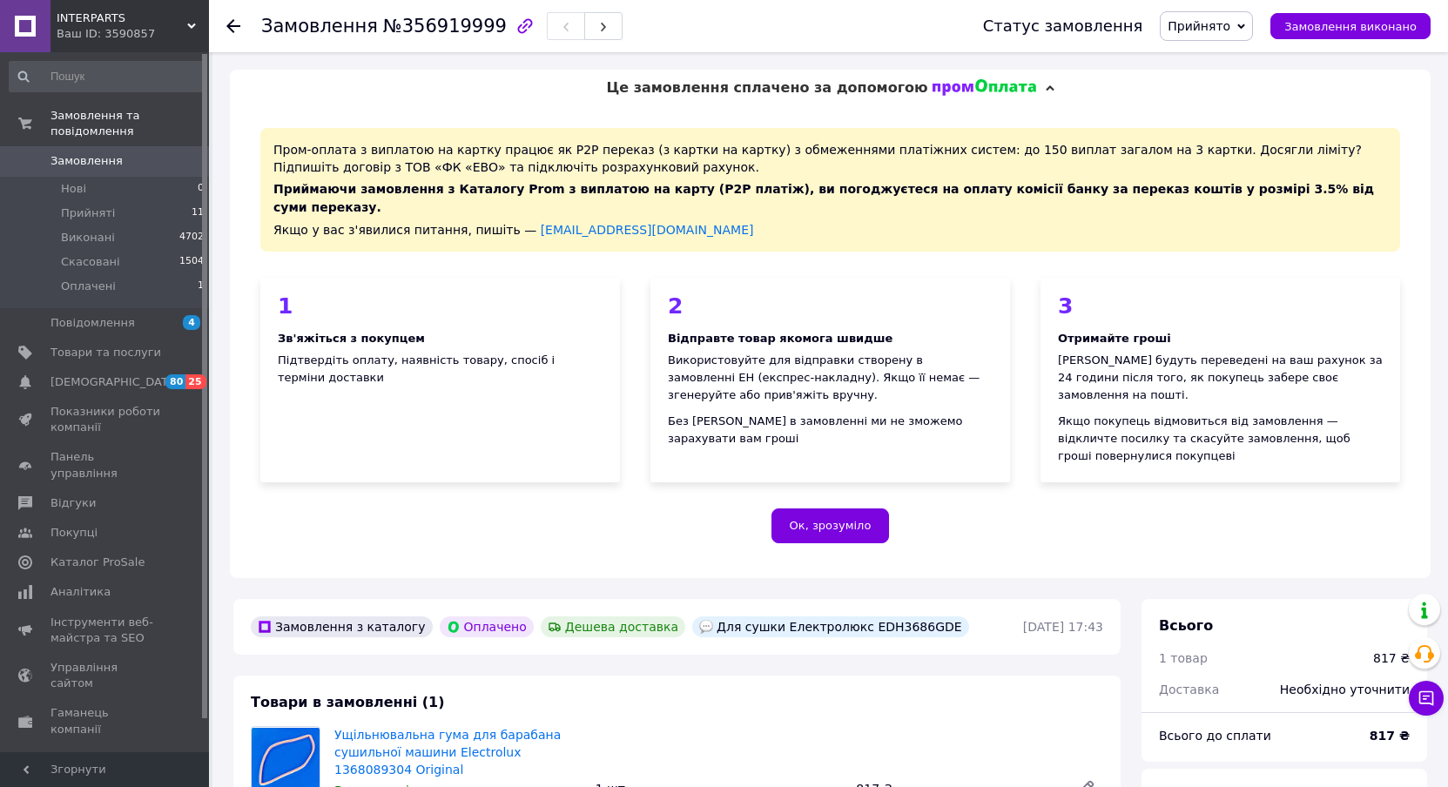
scroll to position [261, 0]
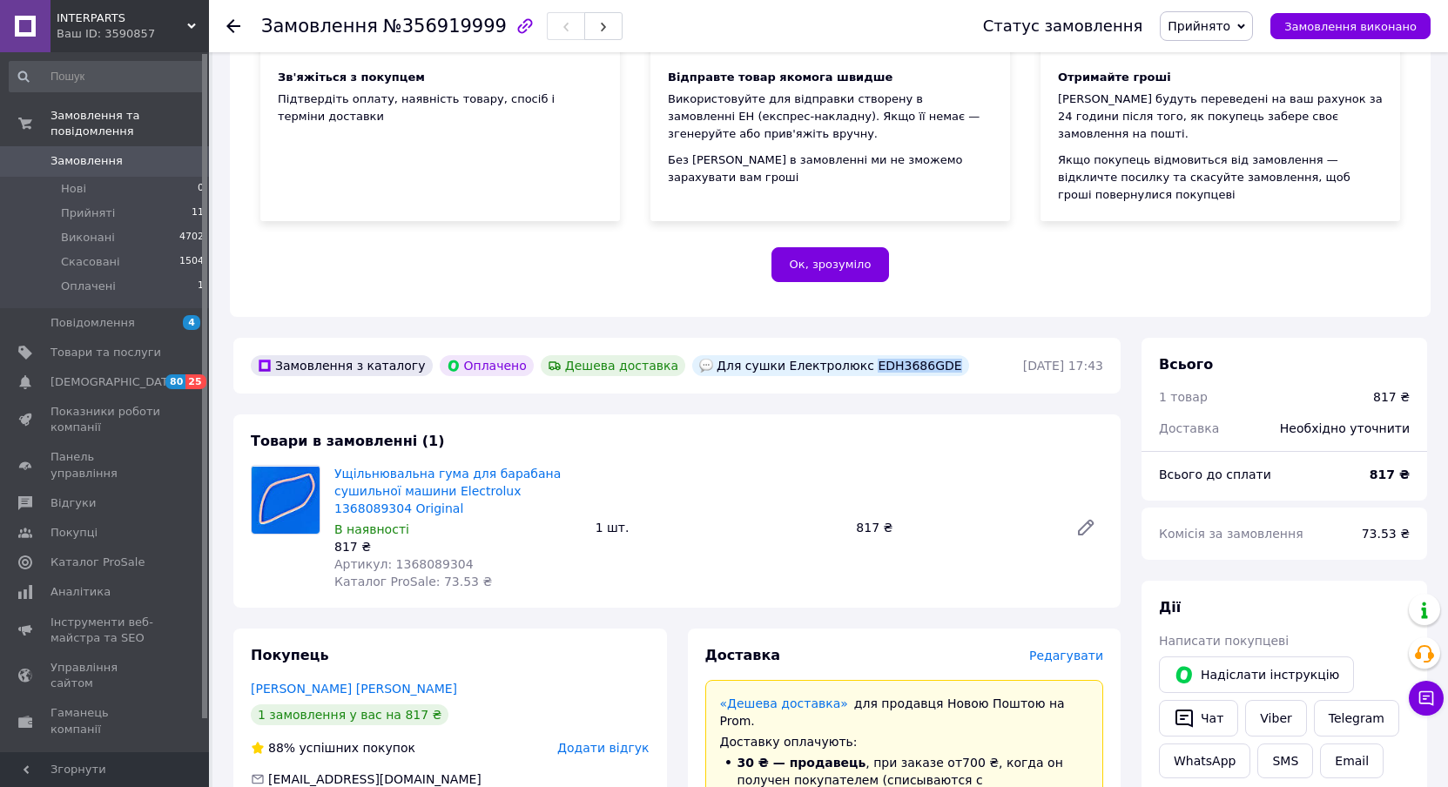
drag, startPoint x: 878, startPoint y: 331, endPoint x: 808, endPoint y: 327, distance: 70.6
click at [808, 355] on div "Для сушки Електролюкс EDH3686GDE" at bounding box center [830, 365] width 277 height 21
copy div "EDH3686GDE"
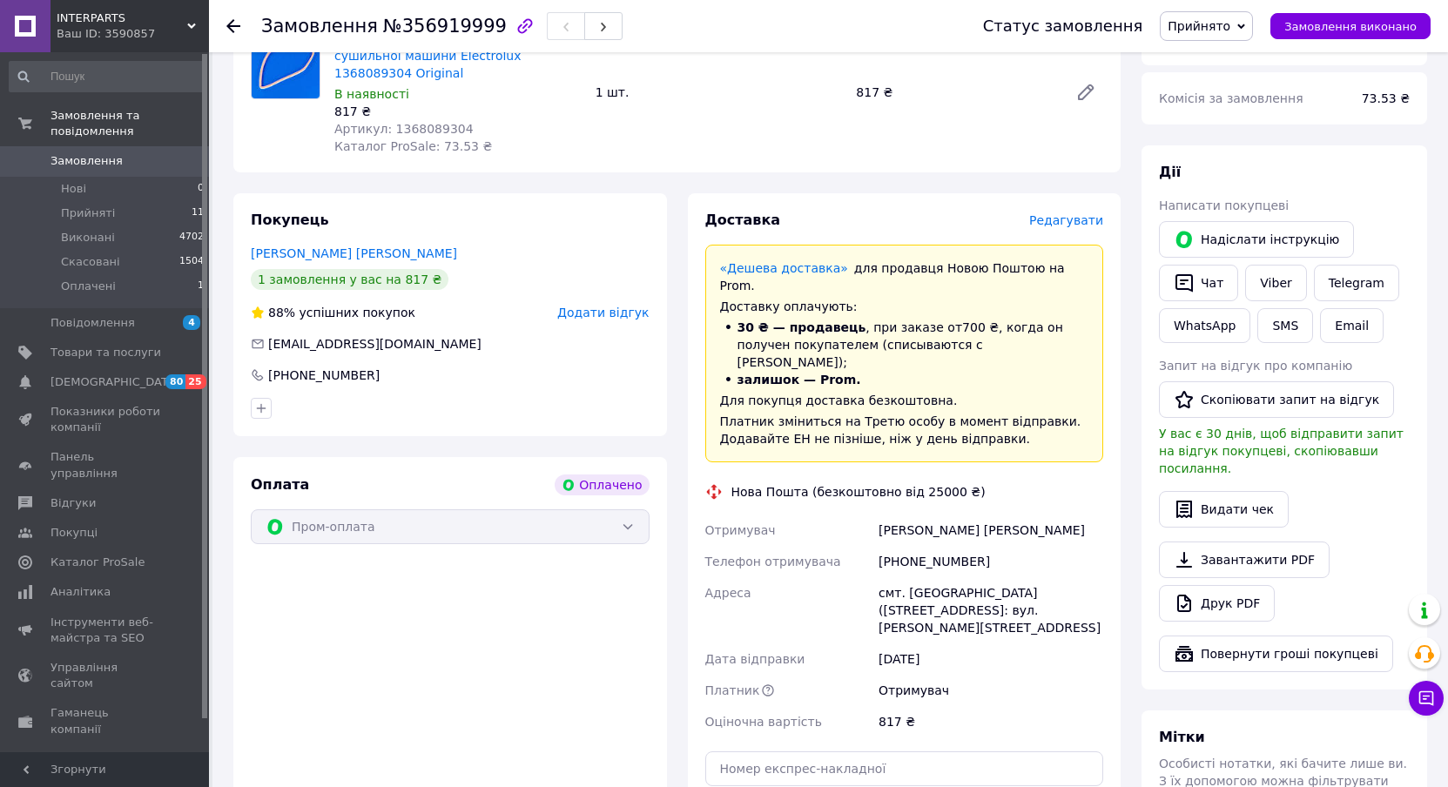
scroll to position [522, 0]
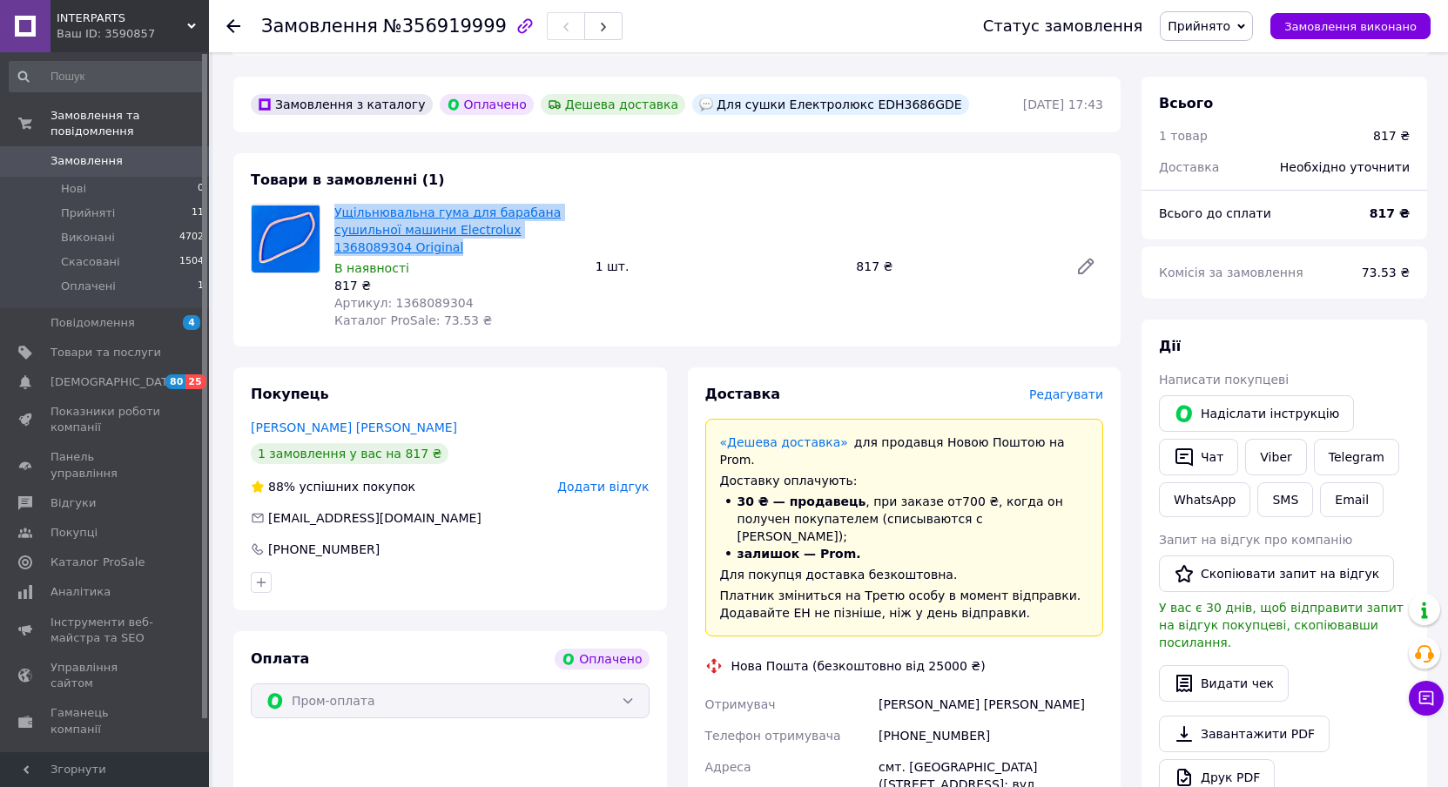
drag, startPoint x: 379, startPoint y: 213, endPoint x: 334, endPoint y: 181, distance: 54.9
click at [334, 204] on span "Ущільнювальна гума для барабана сушильної машини Electrolux 1368089304 Original" at bounding box center [457, 230] width 247 height 52
copy link "Ущільнювальна гума для барабана сушильної машини Electrolux 1368089304 Original"
click at [1245, 439] on link "Viber" at bounding box center [1275, 457] width 61 height 37
click at [1275, 439] on link "Viber" at bounding box center [1275, 457] width 61 height 37
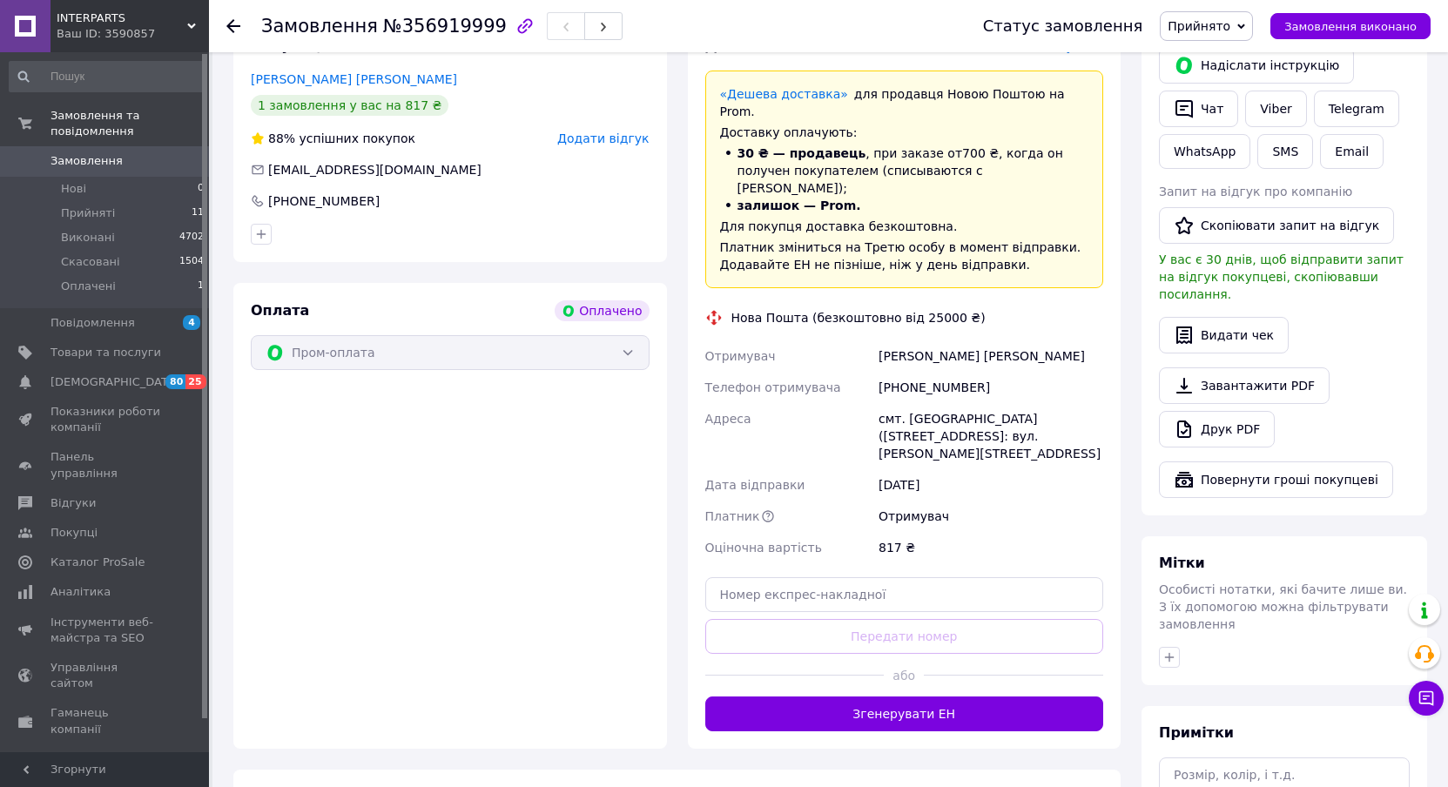
scroll to position [1015, 0]
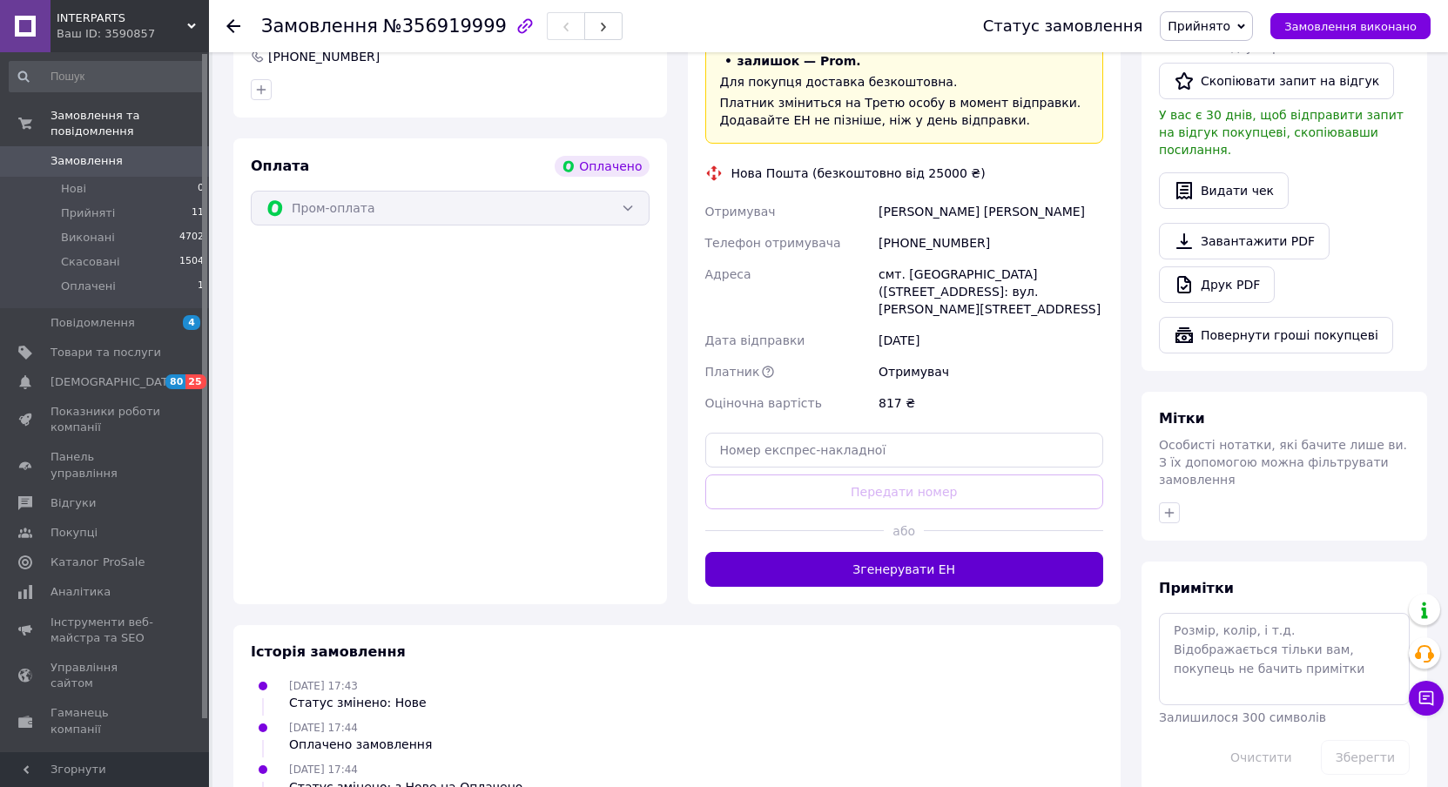
click at [997, 552] on button "Згенерувати ЕН" at bounding box center [904, 569] width 399 height 35
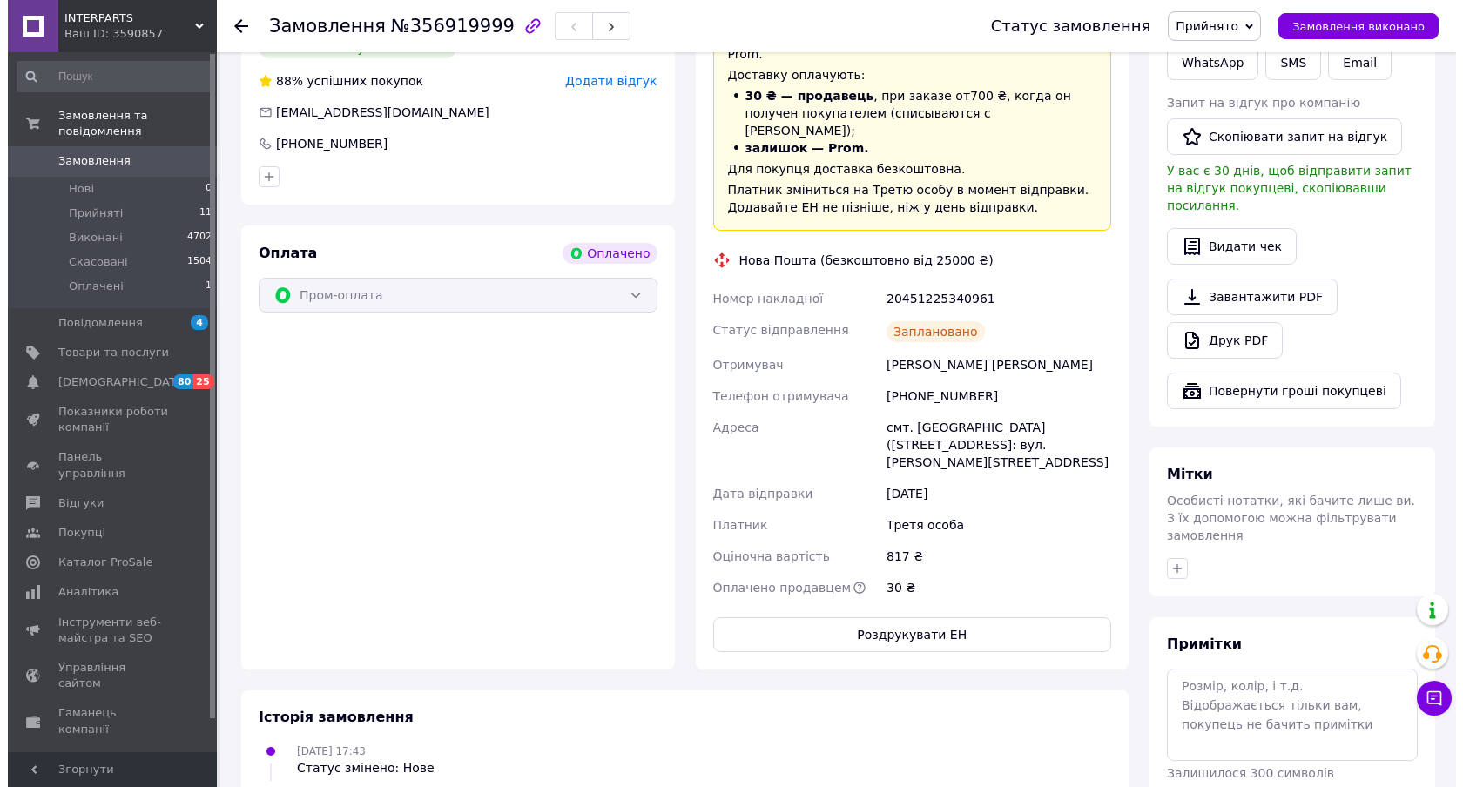
scroll to position [754, 0]
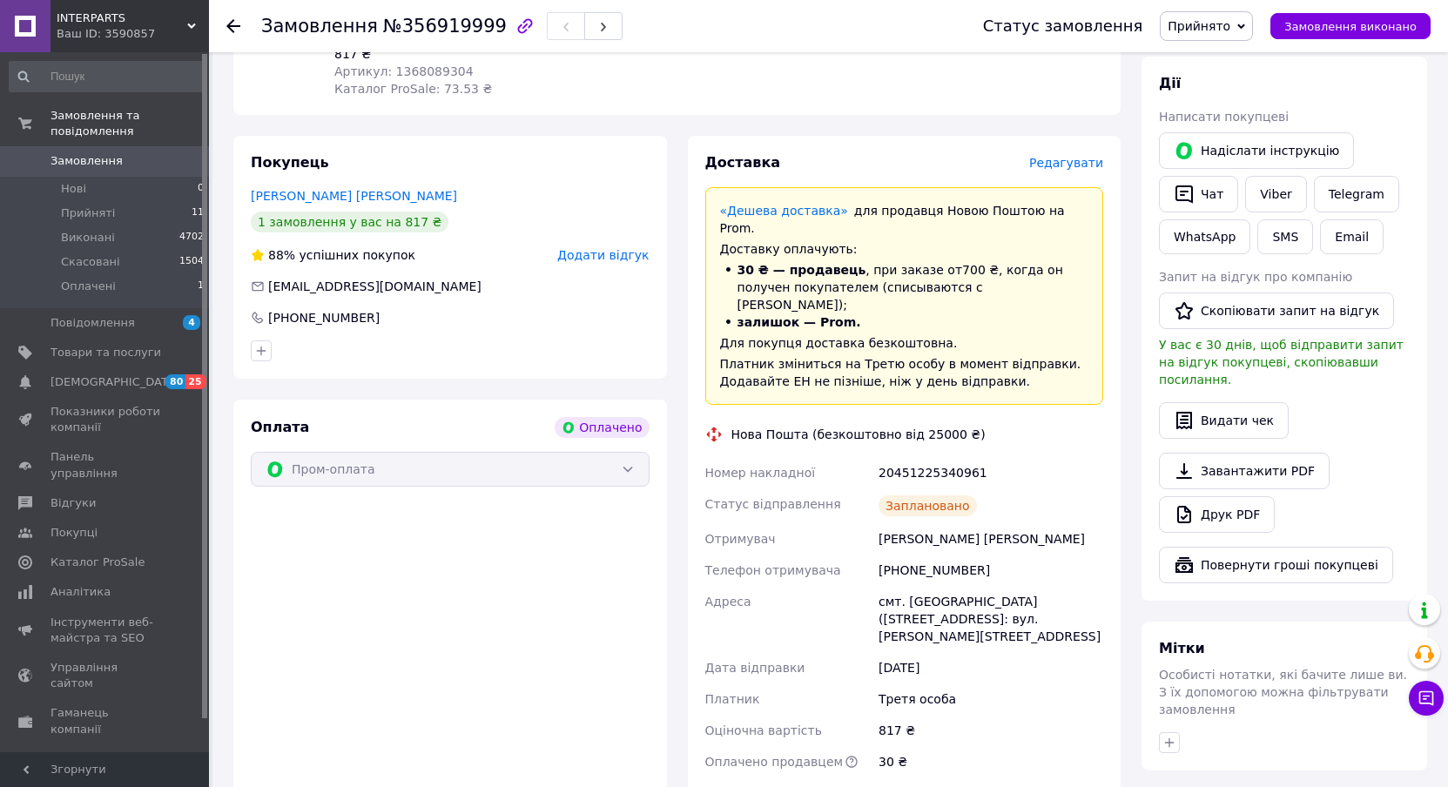
click at [1068, 156] on span "Редагувати" at bounding box center [1066, 163] width 74 height 14
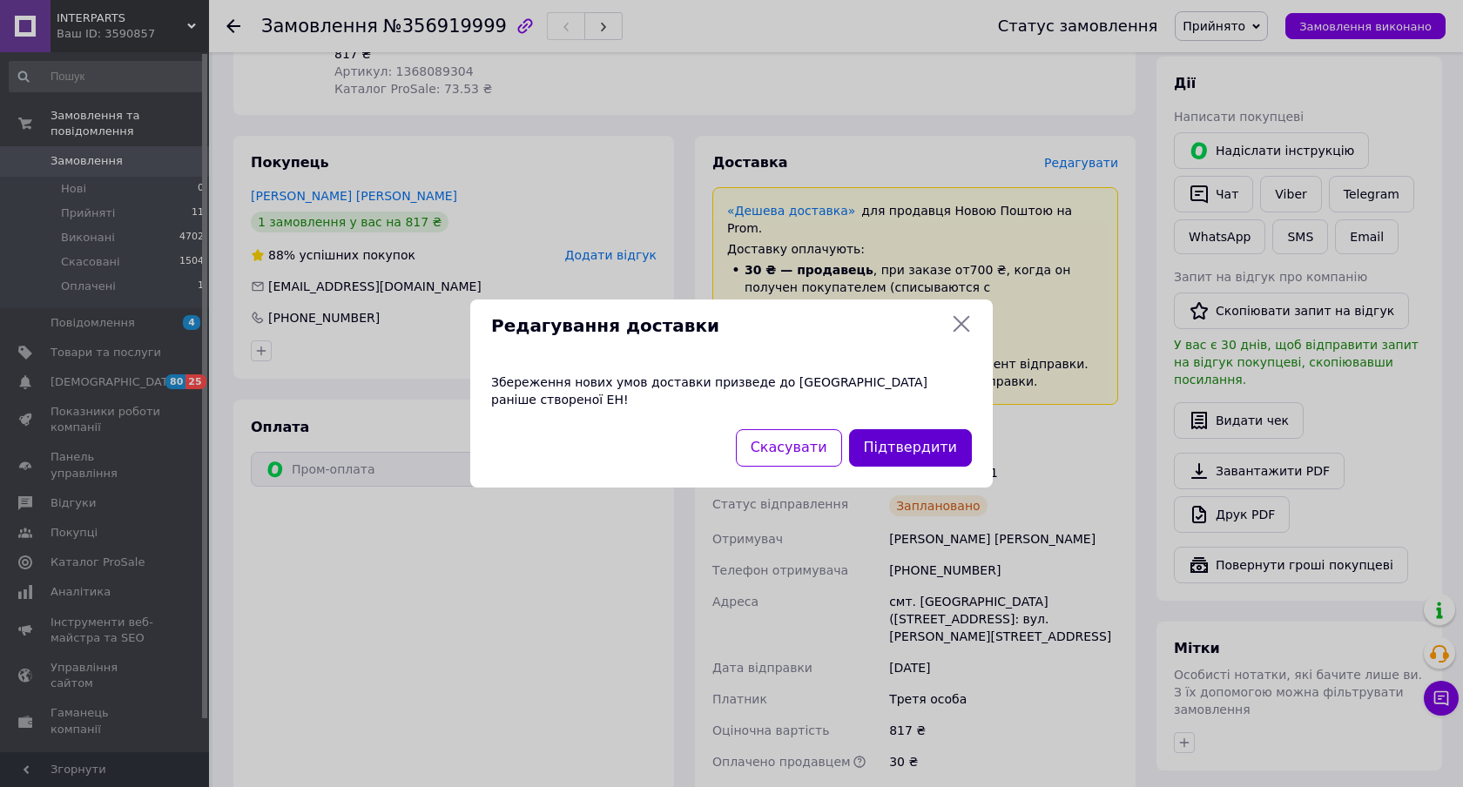
click at [925, 446] on button "Підтвердити" at bounding box center [910, 447] width 123 height 37
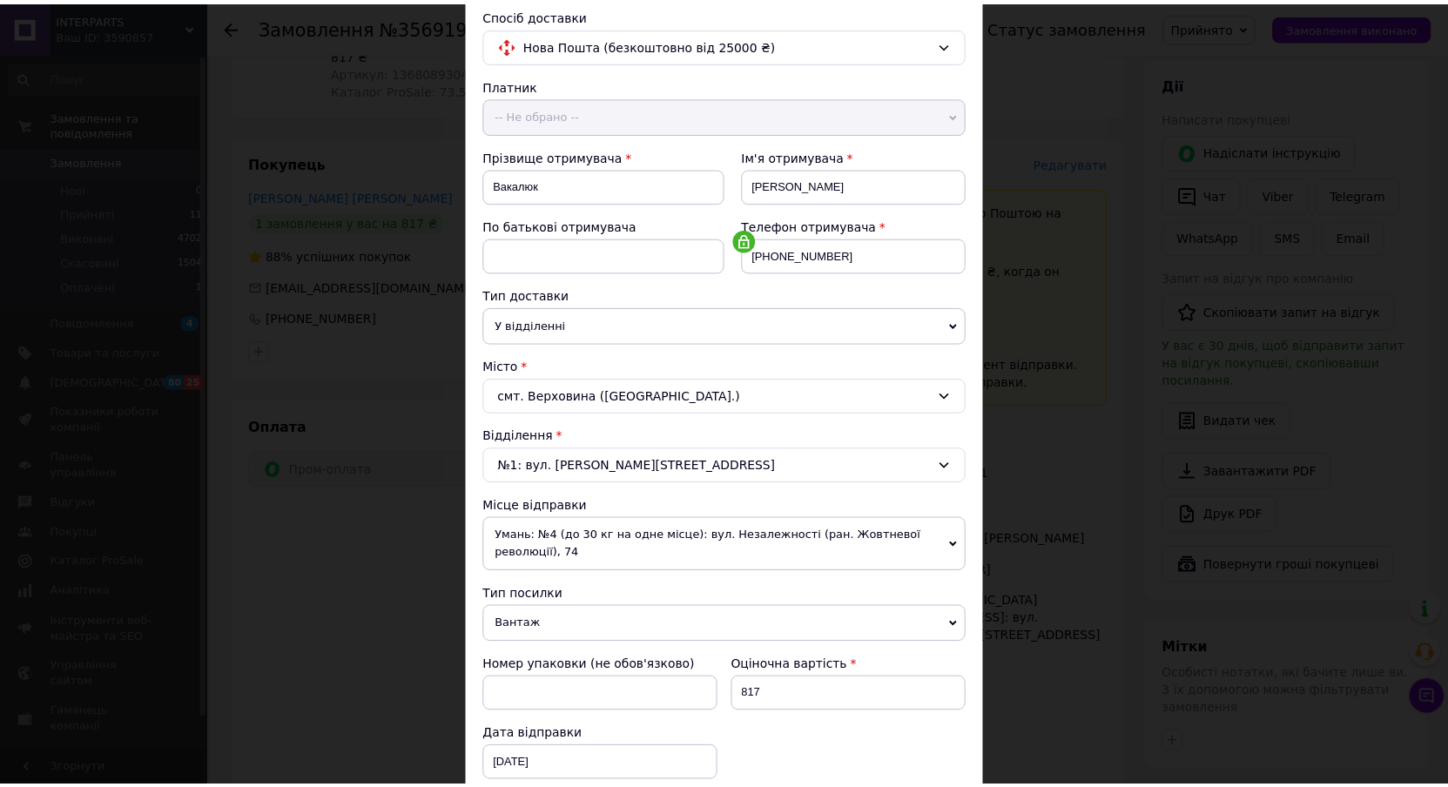
scroll to position [0, 0]
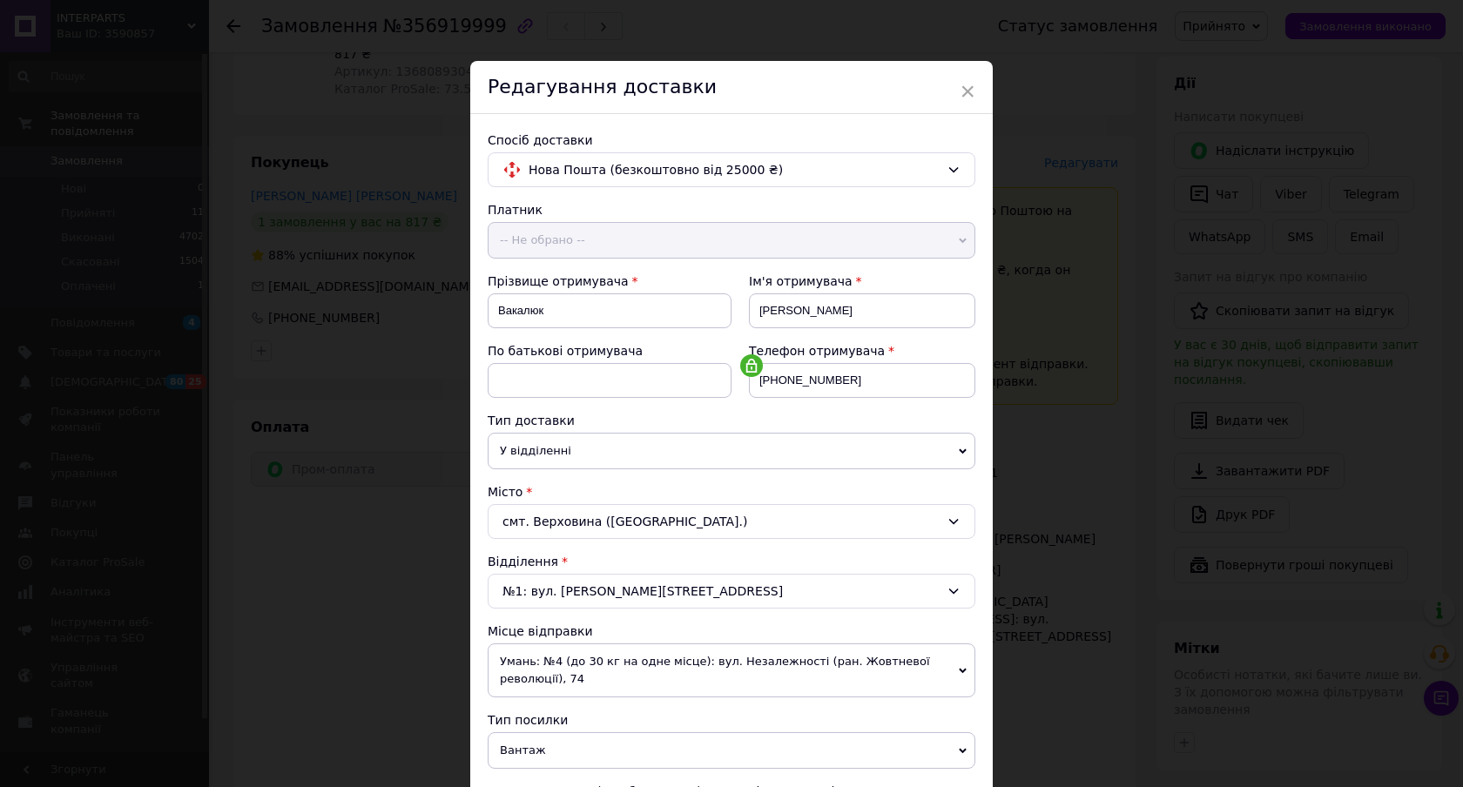
click at [956, 90] on div "Редагування доставки" at bounding box center [731, 87] width 522 height 53
click at [959, 89] on span "×" at bounding box center [967, 92] width 16 height 30
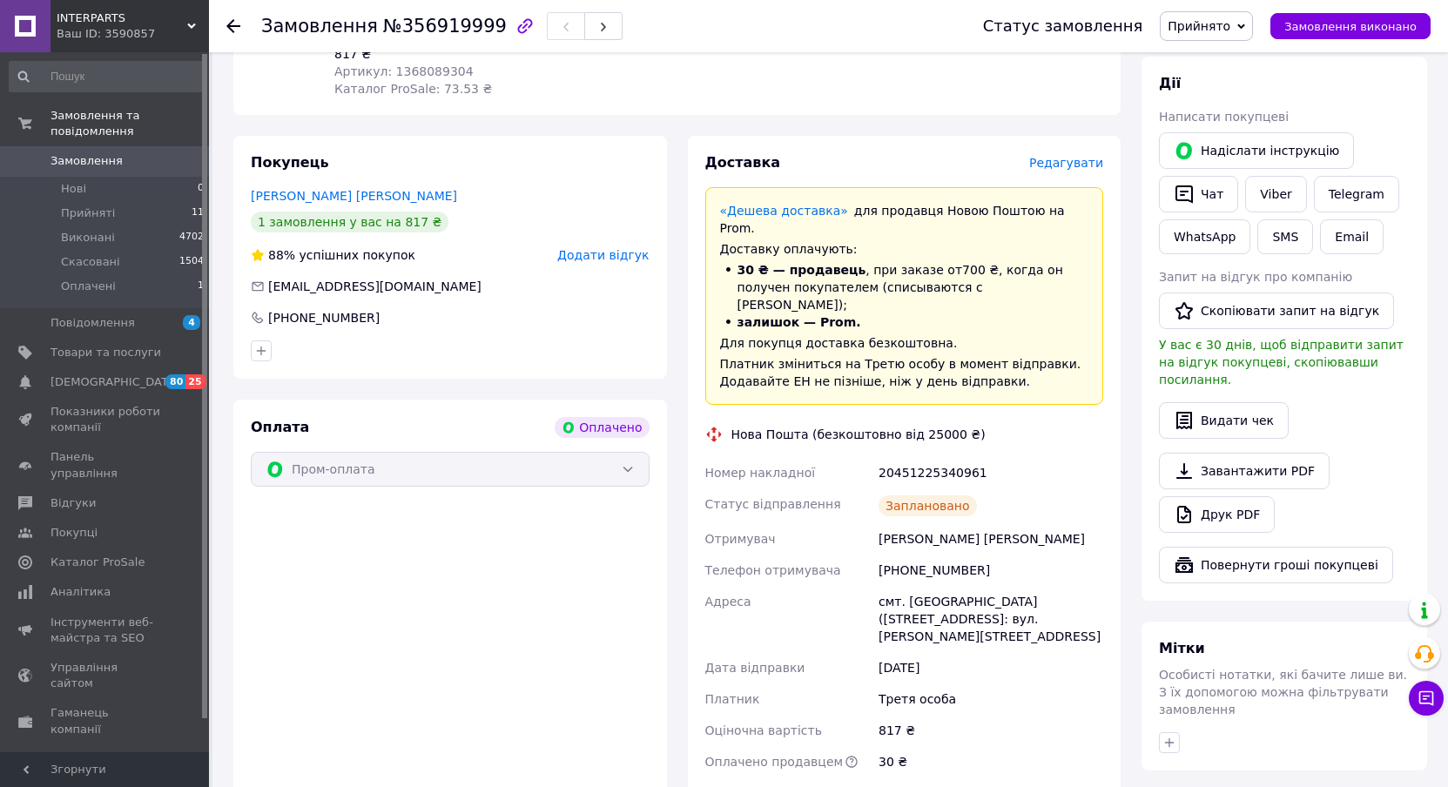
scroll to position [928, 0]
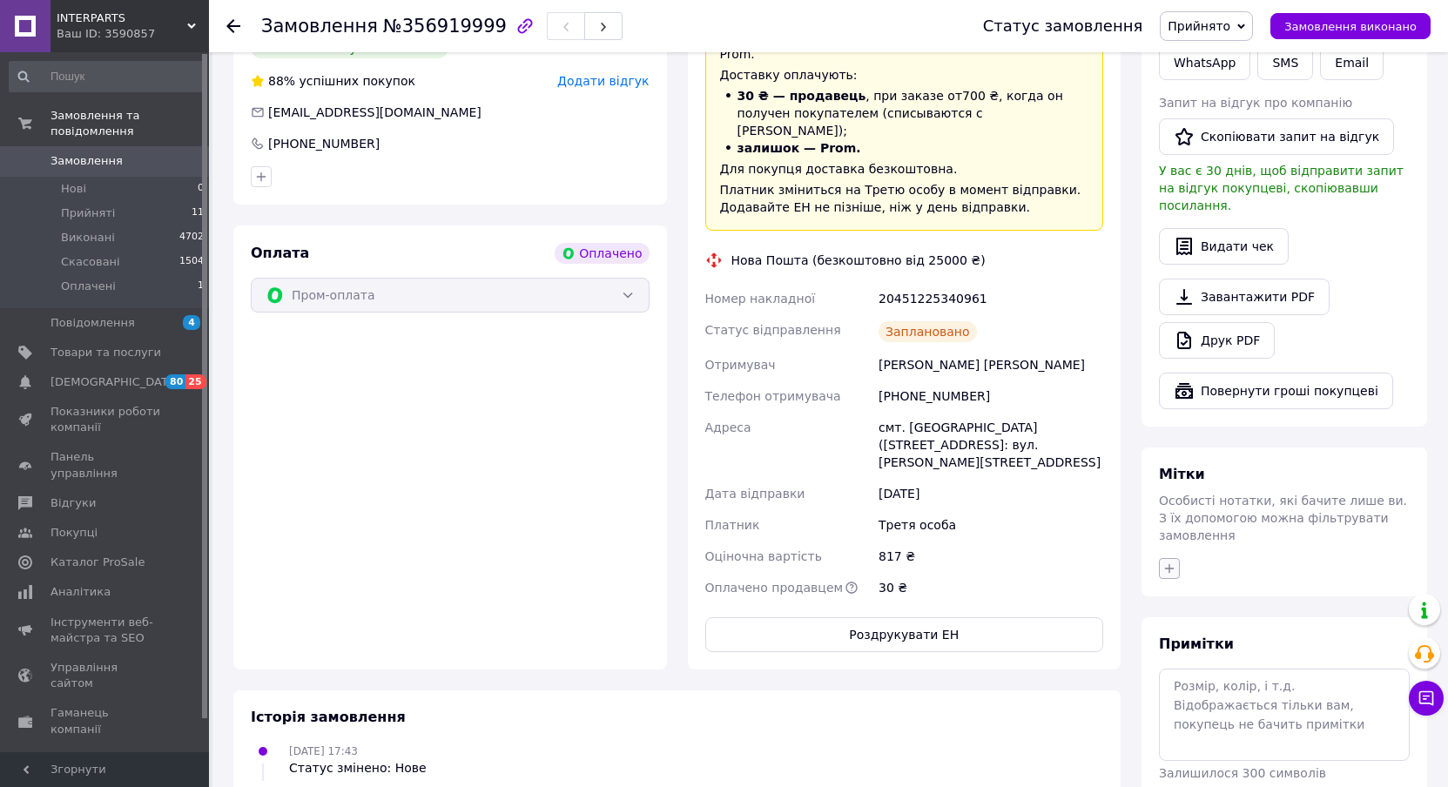
click at [1171, 562] on icon "button" at bounding box center [1169, 569] width 14 height 14
type input "592з"
click at [1232, 642] on span "Створити мітку 592з" at bounding box center [1252, 649] width 124 height 14
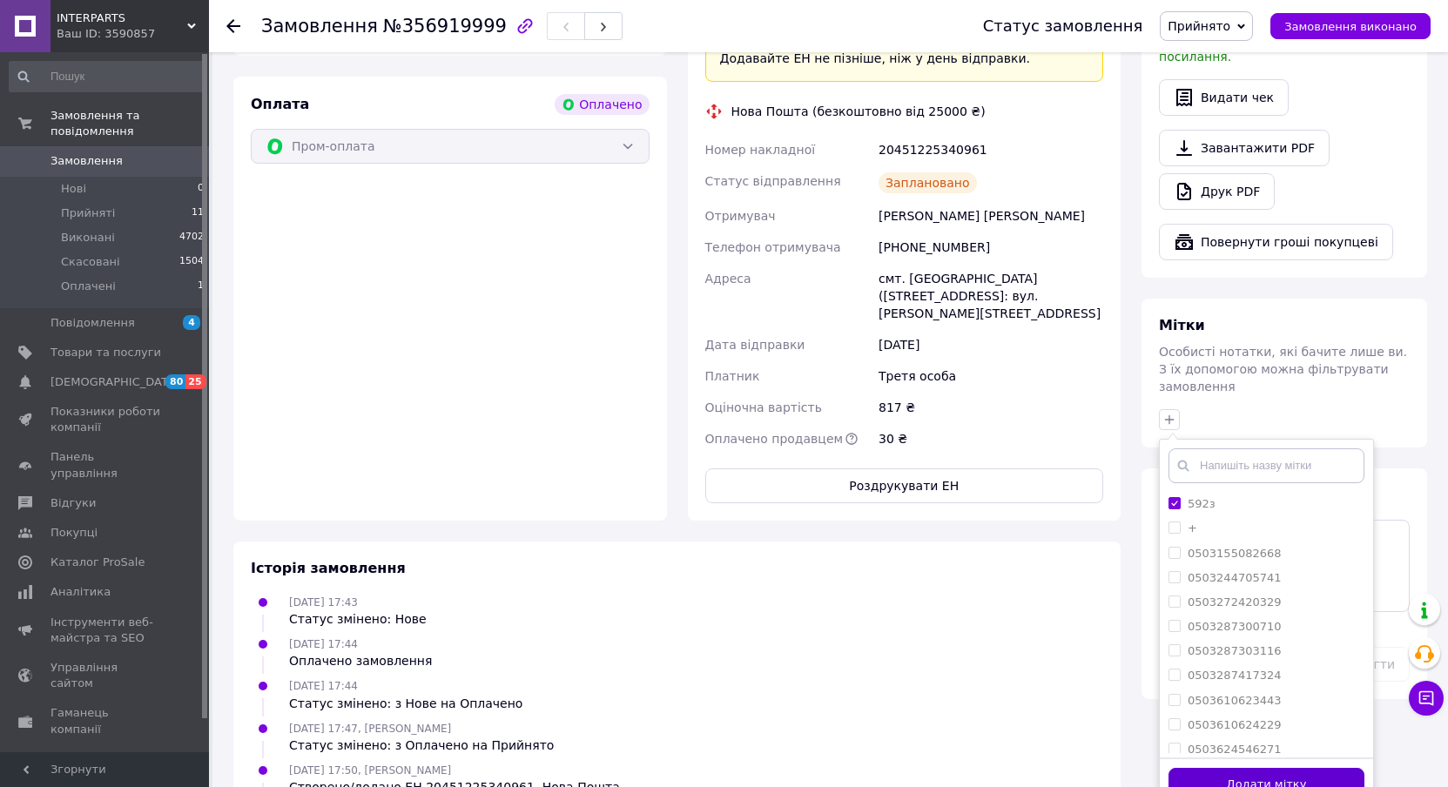
click at [1229, 768] on button "Додати мітку" at bounding box center [1266, 785] width 196 height 34
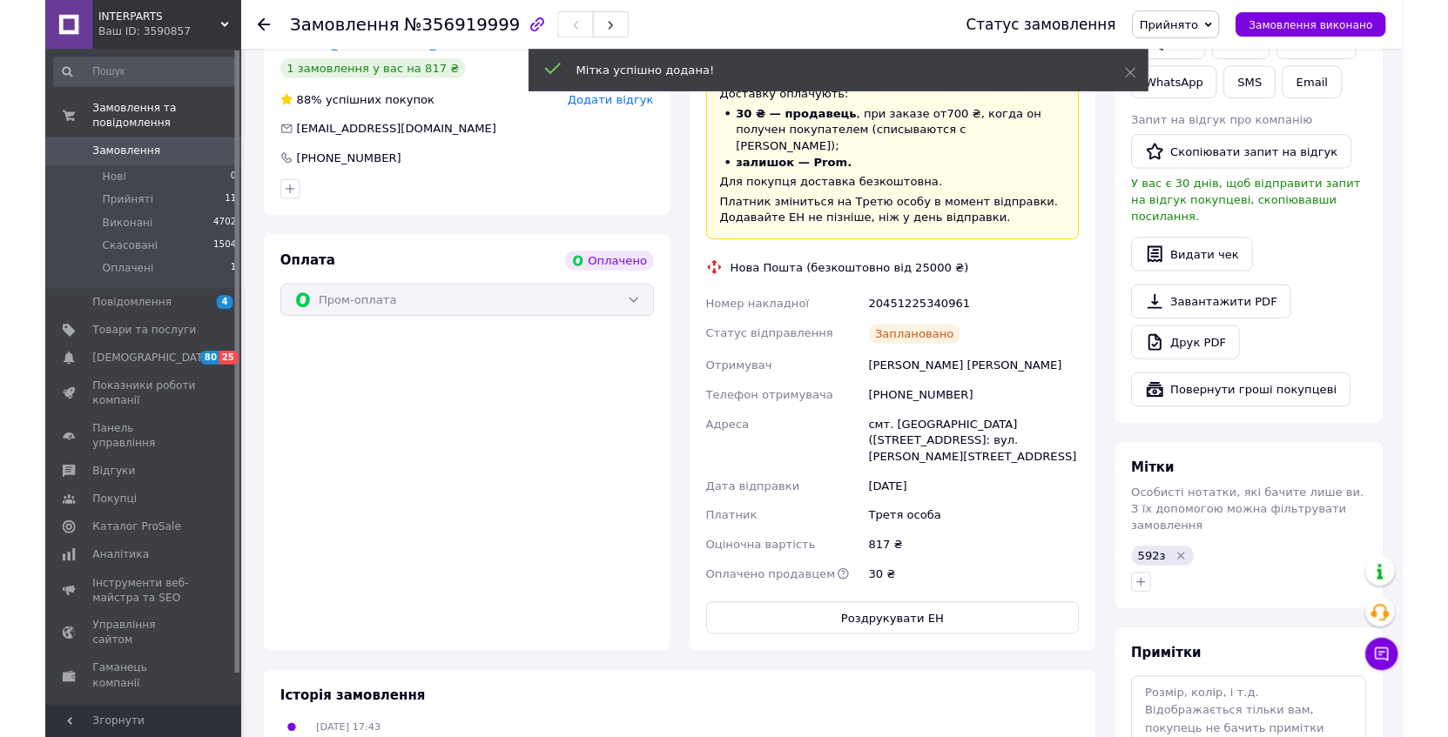
scroll to position [816, 0]
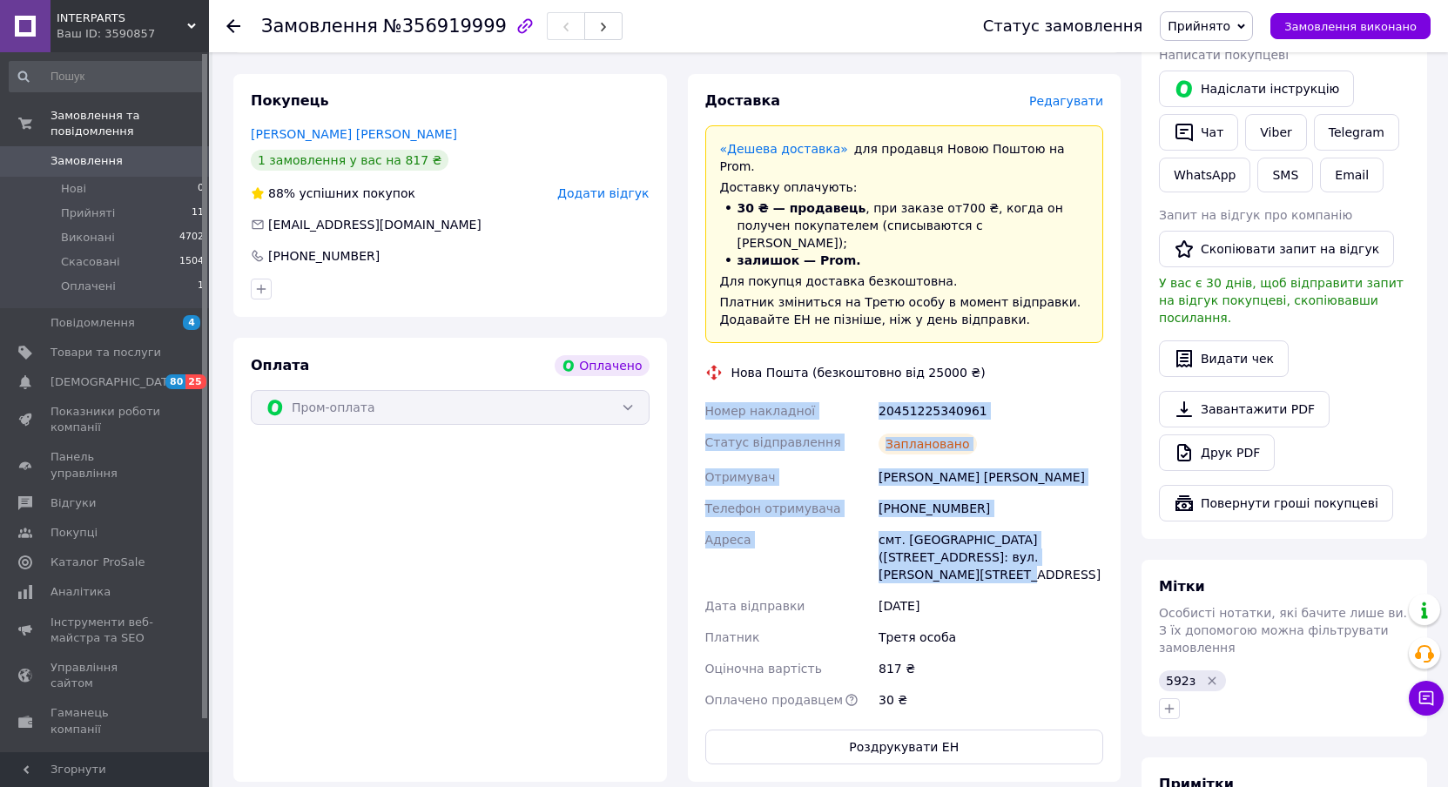
drag, startPoint x: 698, startPoint y: 336, endPoint x: 1088, endPoint y: 488, distance: 418.7
click at [1088, 488] on div "Доставка Редагувати «Дешева доставка»   для продавця Новою Поштою на Prom. Дост…" at bounding box center [905, 428] width 434 height 708
copy div "Номер накладної 20451225340961 Статус відправлення Заплановано Отримувач Вакалю…"
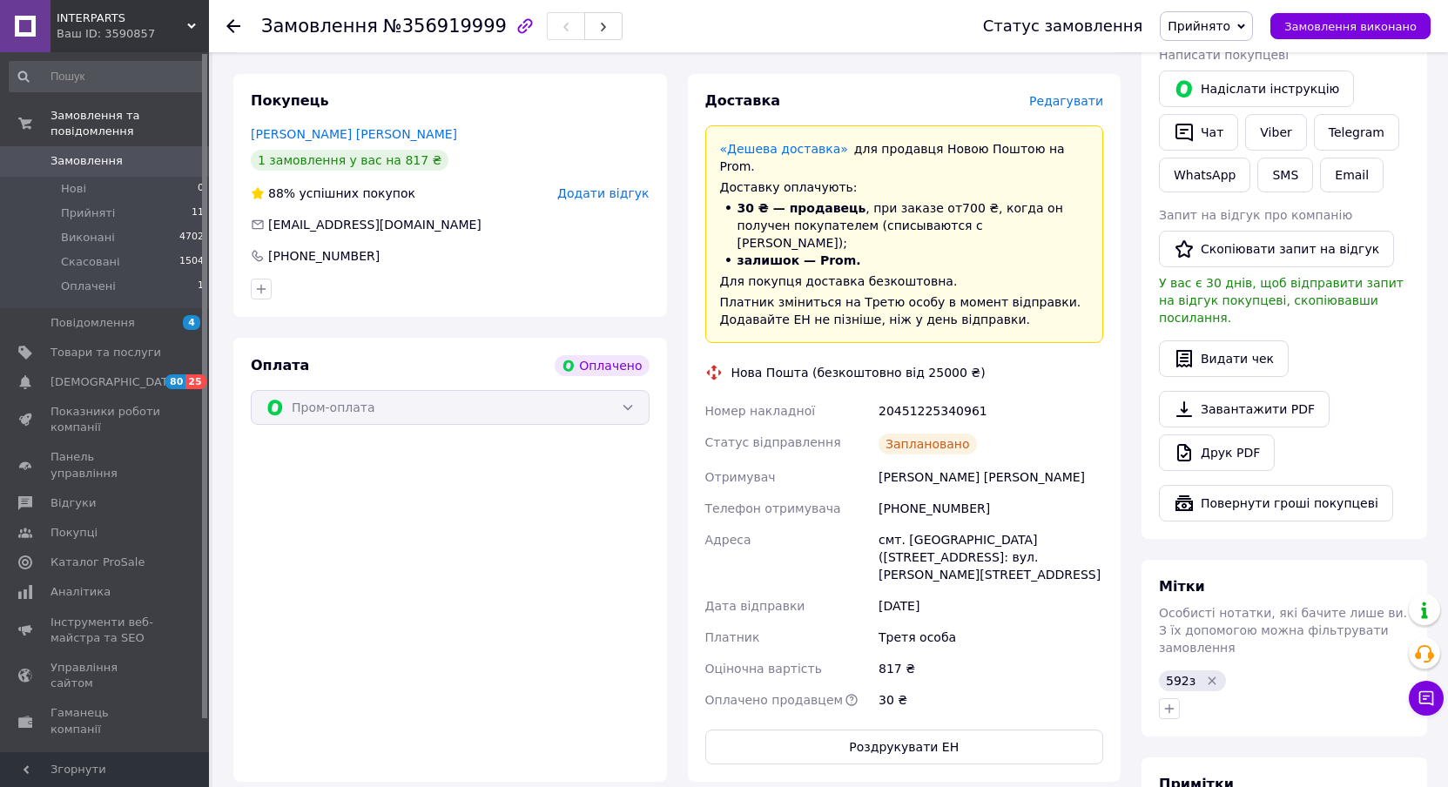
click at [1133, 616] on div "Всього 1 товар 817 ₴ Всього до сплати 817 ₴ Комісія за замовлення 73.53 ₴ Дії Н…" at bounding box center [1284, 471] width 306 height 1376
click at [917, 730] on button "Роздрукувати ЕН" at bounding box center [904, 747] width 399 height 35
click at [1169, 704] on icon "button" at bounding box center [1170, 709] width 10 height 10
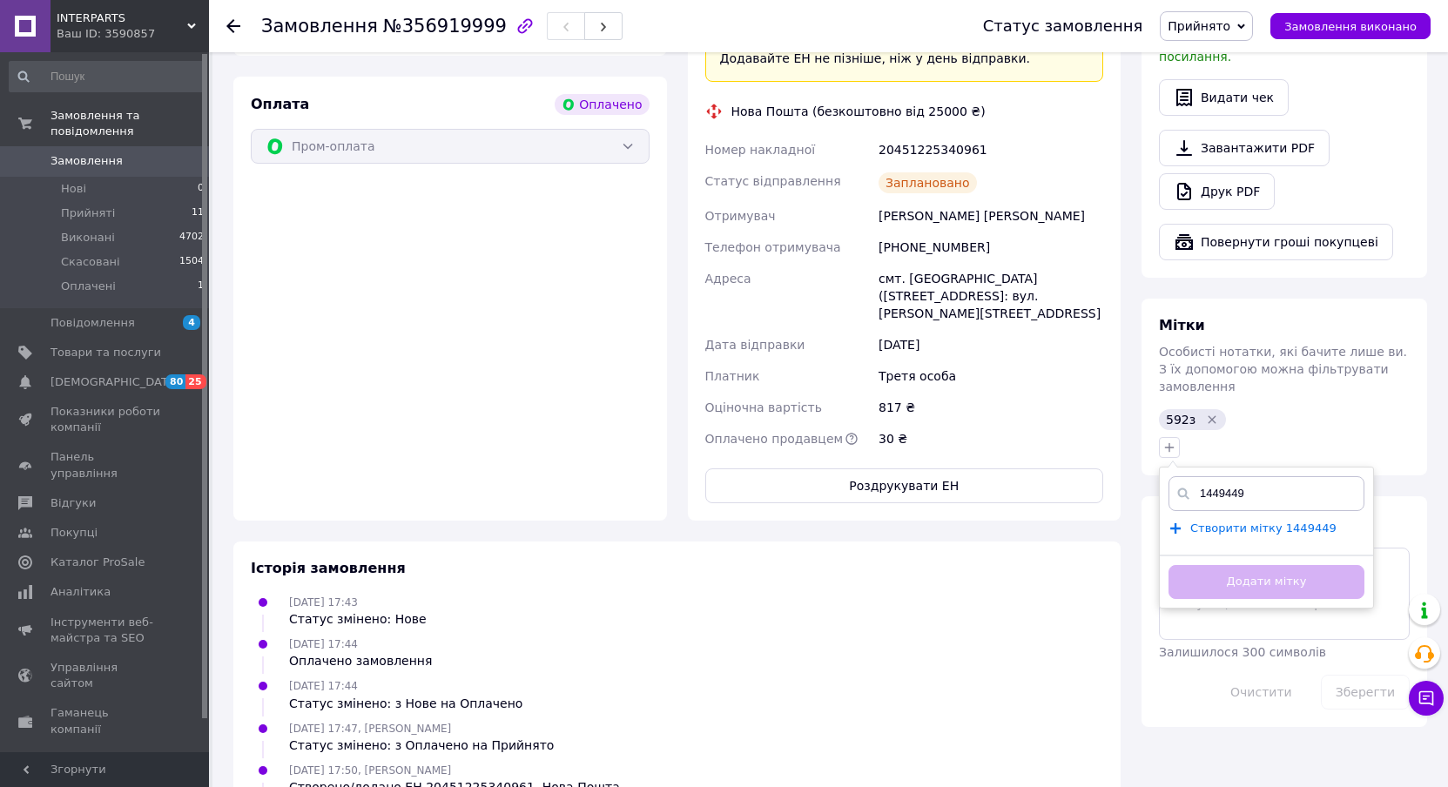
type input "1449449"
click at [1211, 521] on span "Створити мітку 1449449" at bounding box center [1263, 528] width 146 height 14
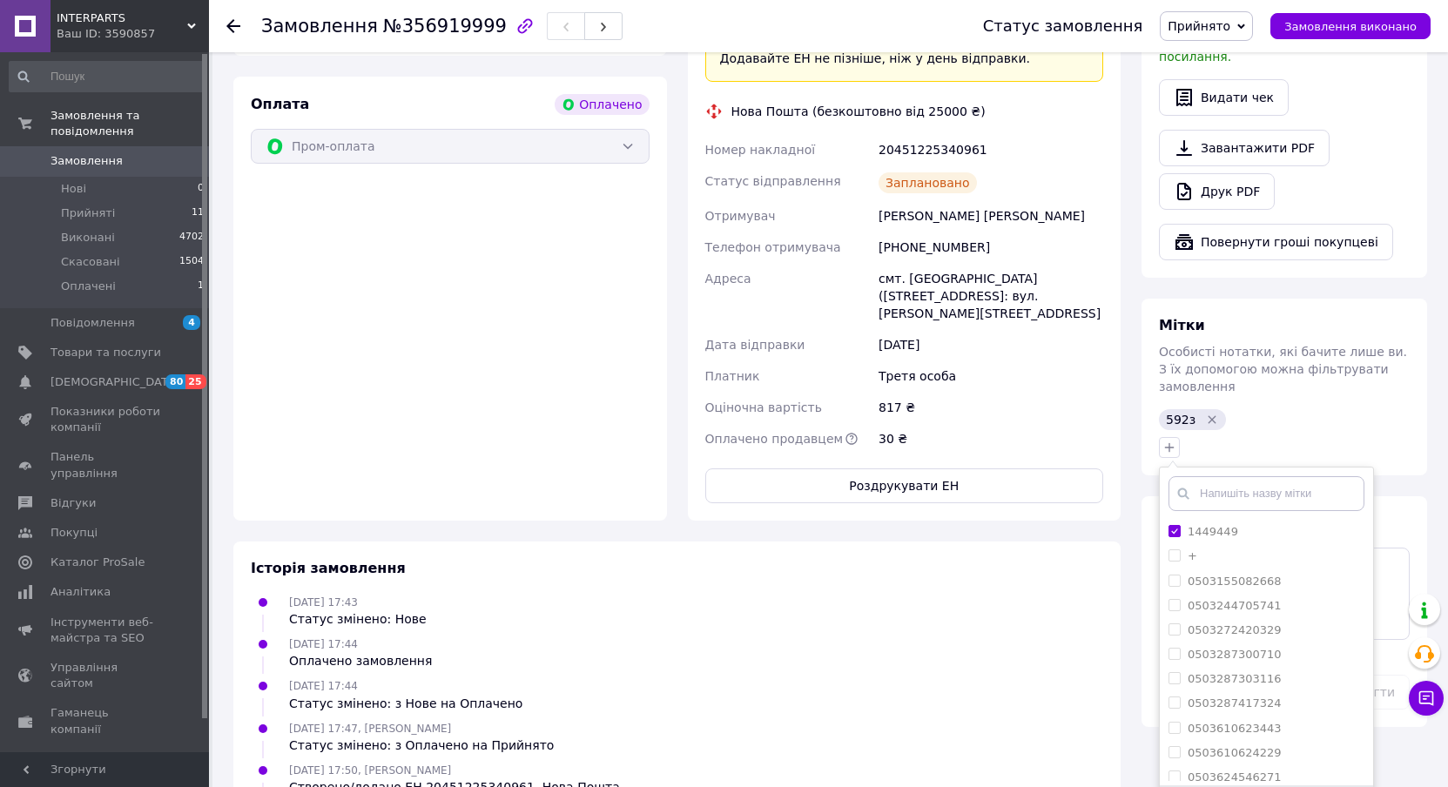
scroll to position [1119, 0]
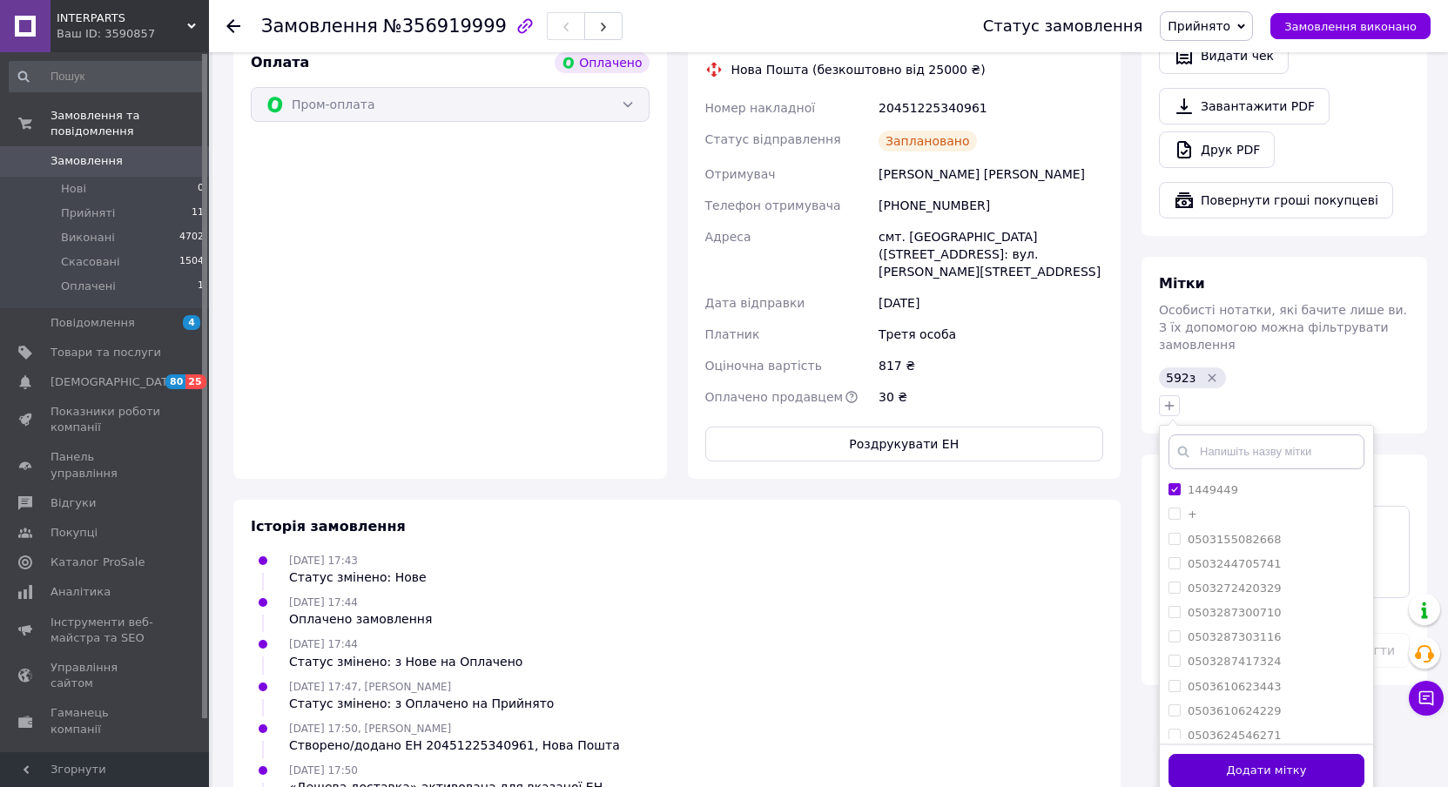
click at [1218, 754] on button "Додати мітку" at bounding box center [1266, 771] width 196 height 34
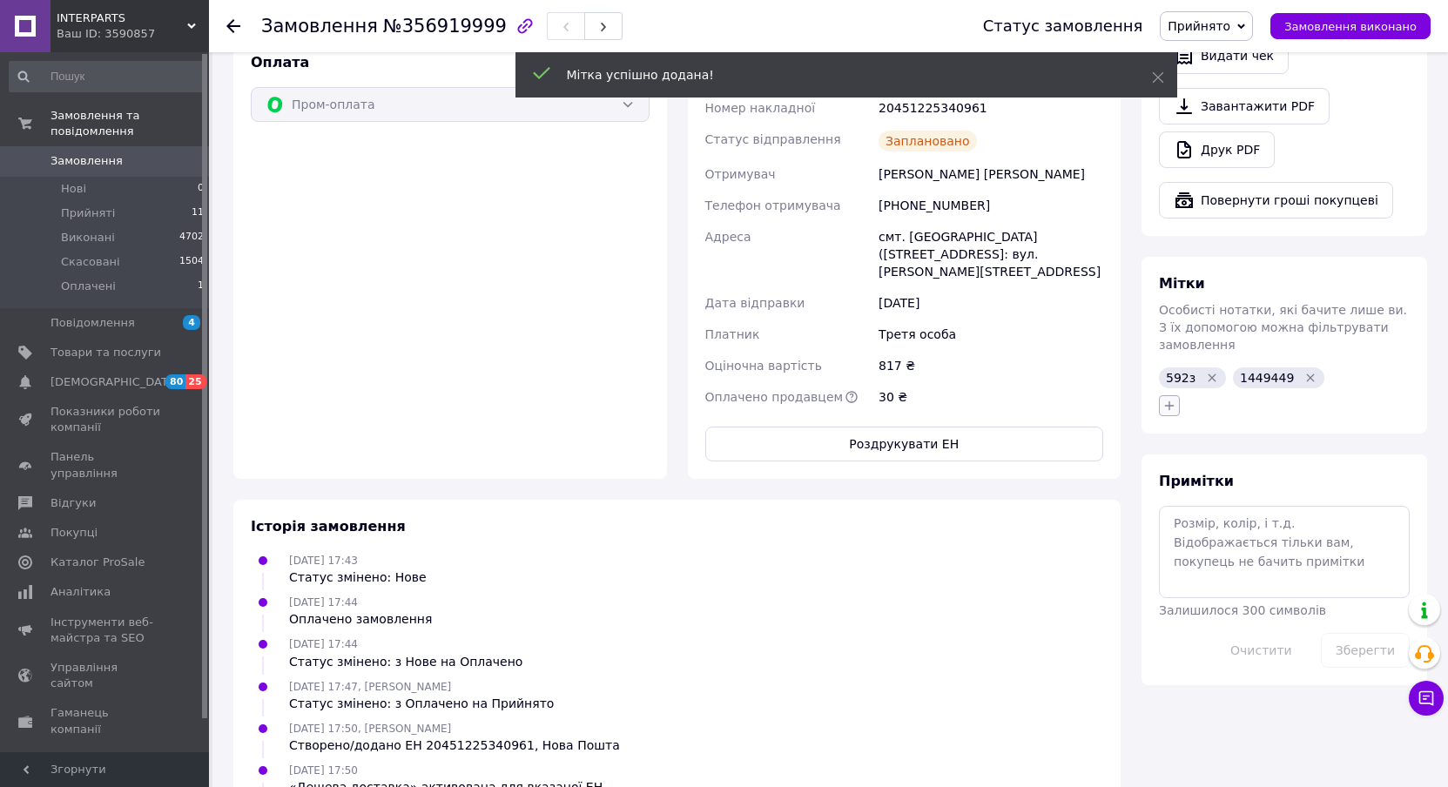
click at [1167, 401] on icon "button" at bounding box center [1170, 406] width 10 height 10
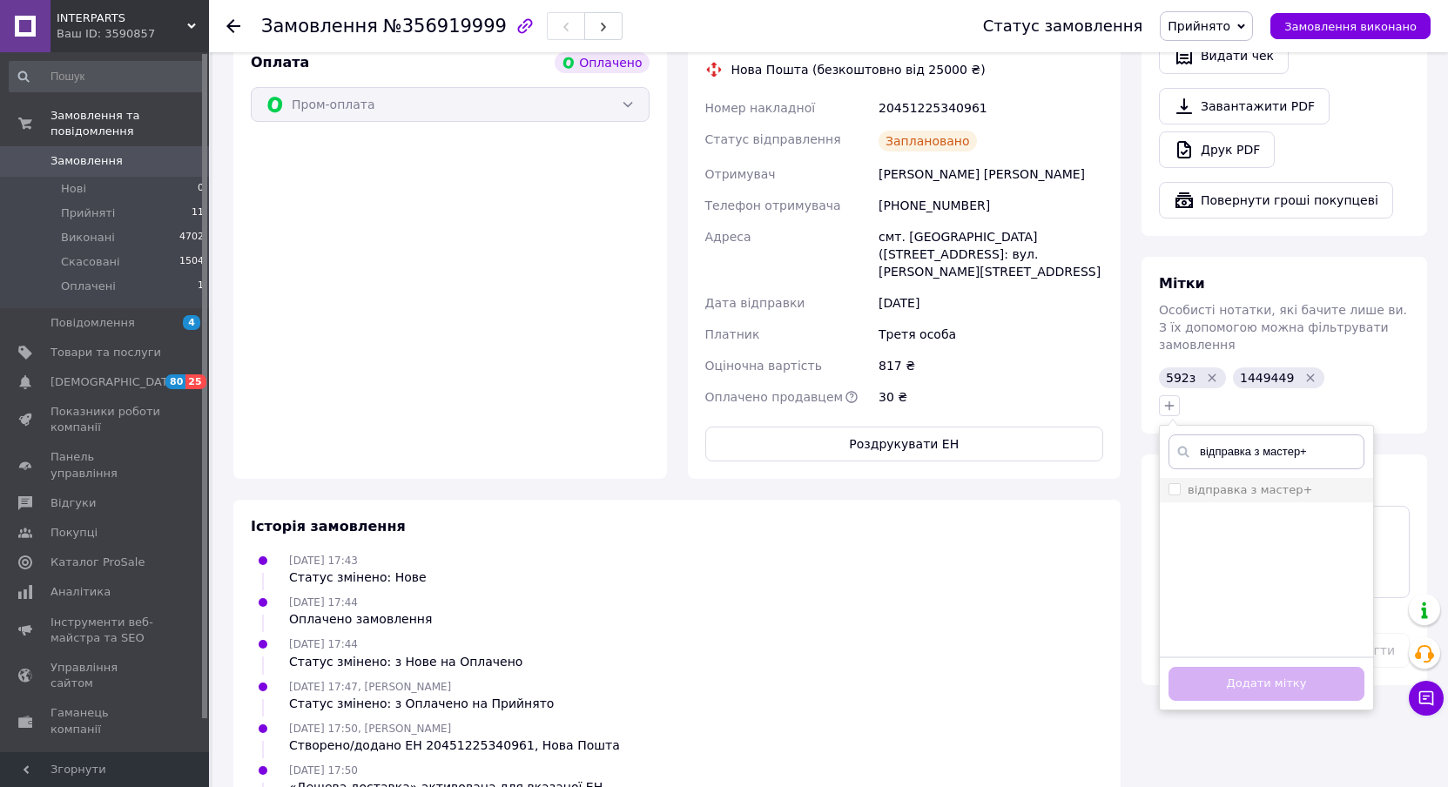
type input "відправка з мастер+"
click at [1180, 483] on span at bounding box center [1174, 489] width 12 height 12
click at [1180, 483] on input "відправка з мастер+" at bounding box center [1173, 488] width 11 height 11
click at [1171, 483] on input "відправка з мастер+" at bounding box center [1173, 488] width 11 height 11
checkbox input "true"
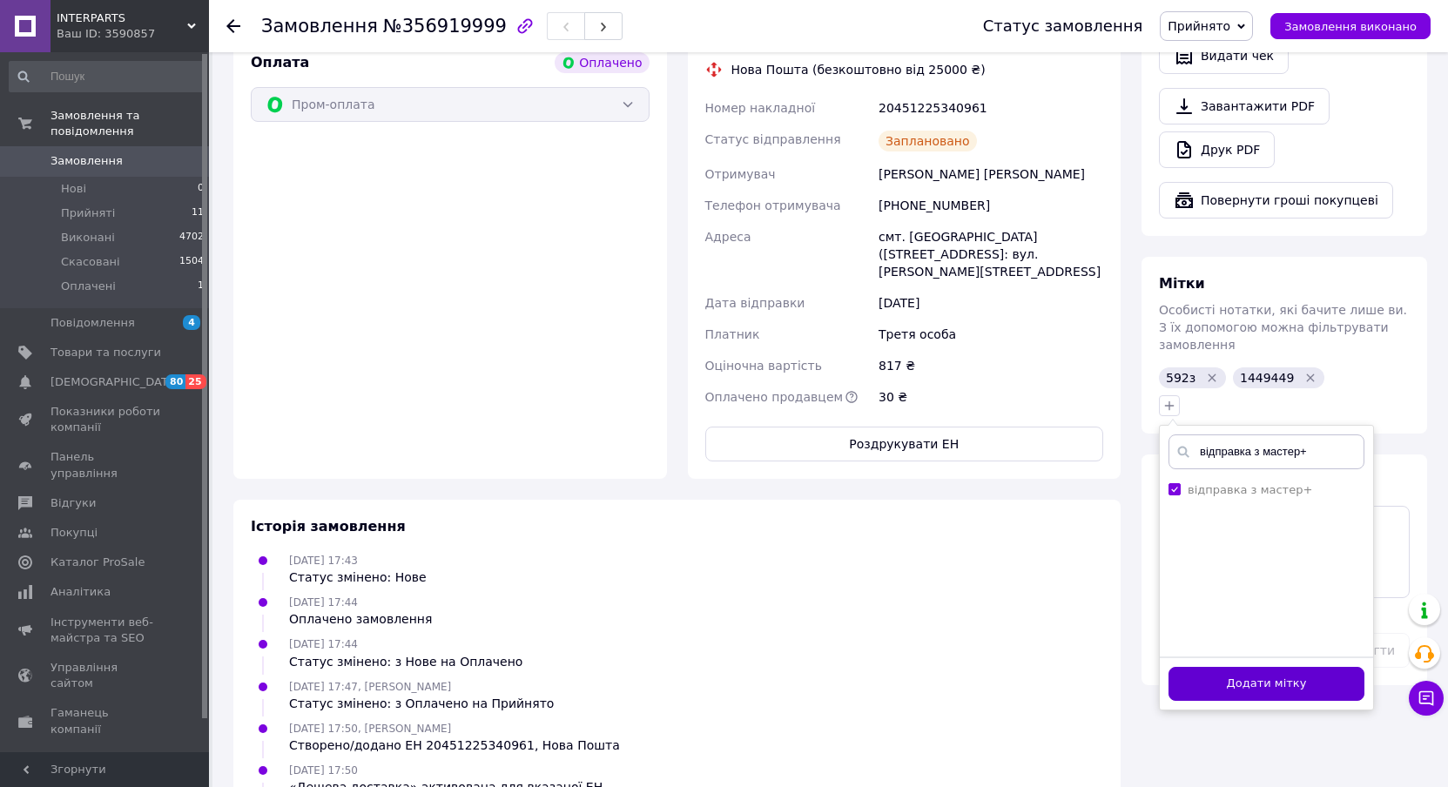
click at [1228, 667] on button "Додати мітку" at bounding box center [1266, 684] width 196 height 34
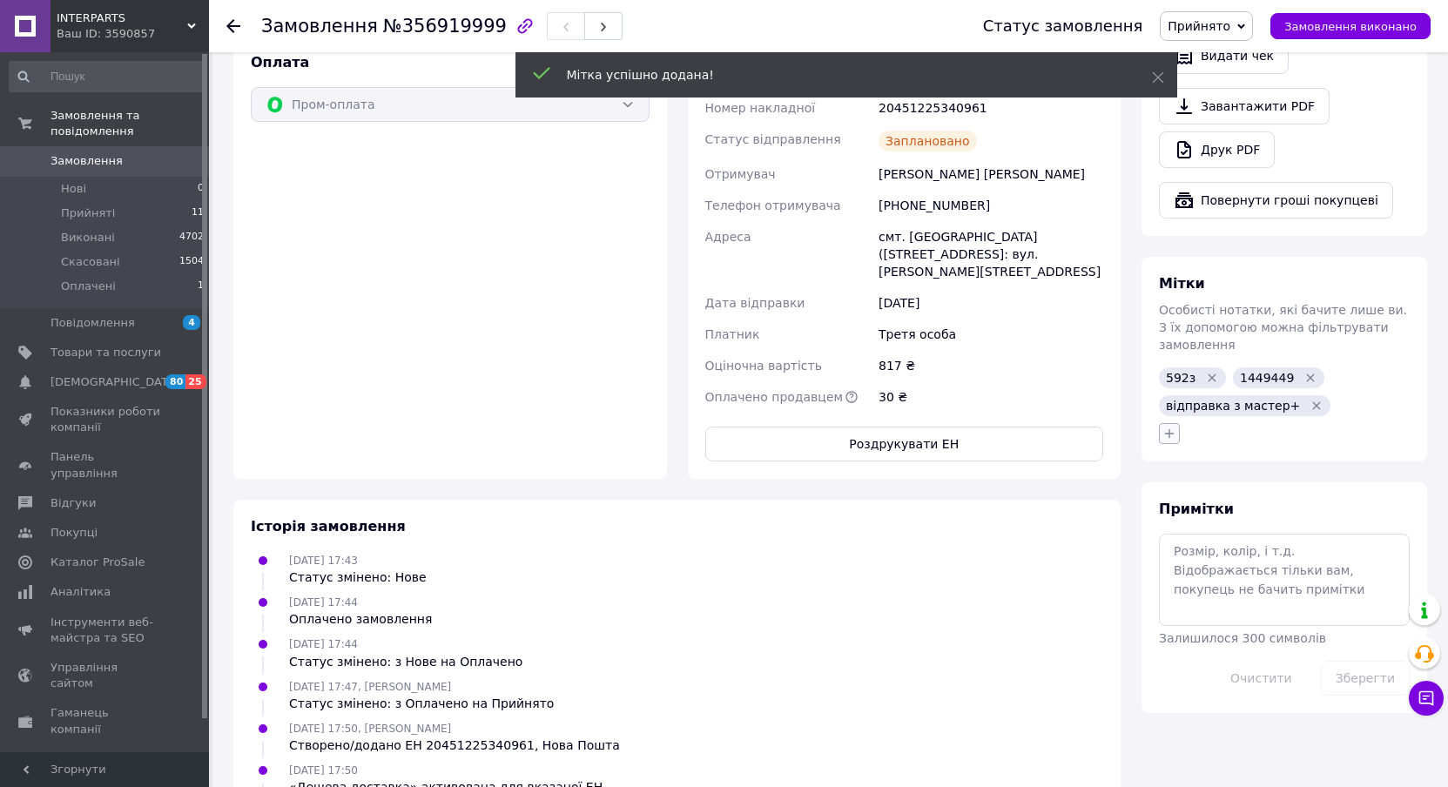
click at [1169, 427] on icon "button" at bounding box center [1169, 434] width 14 height 14
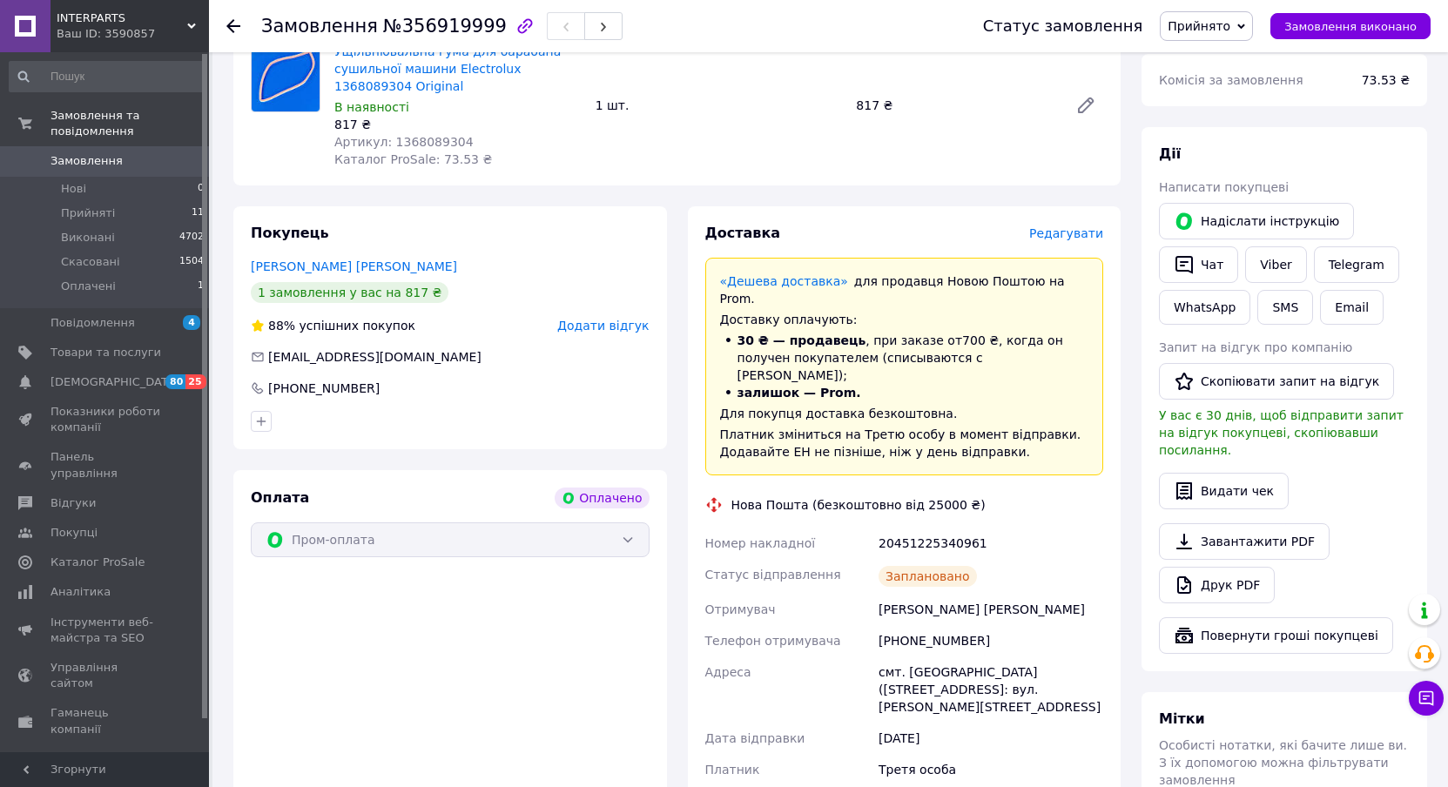
scroll to position [509, 0]
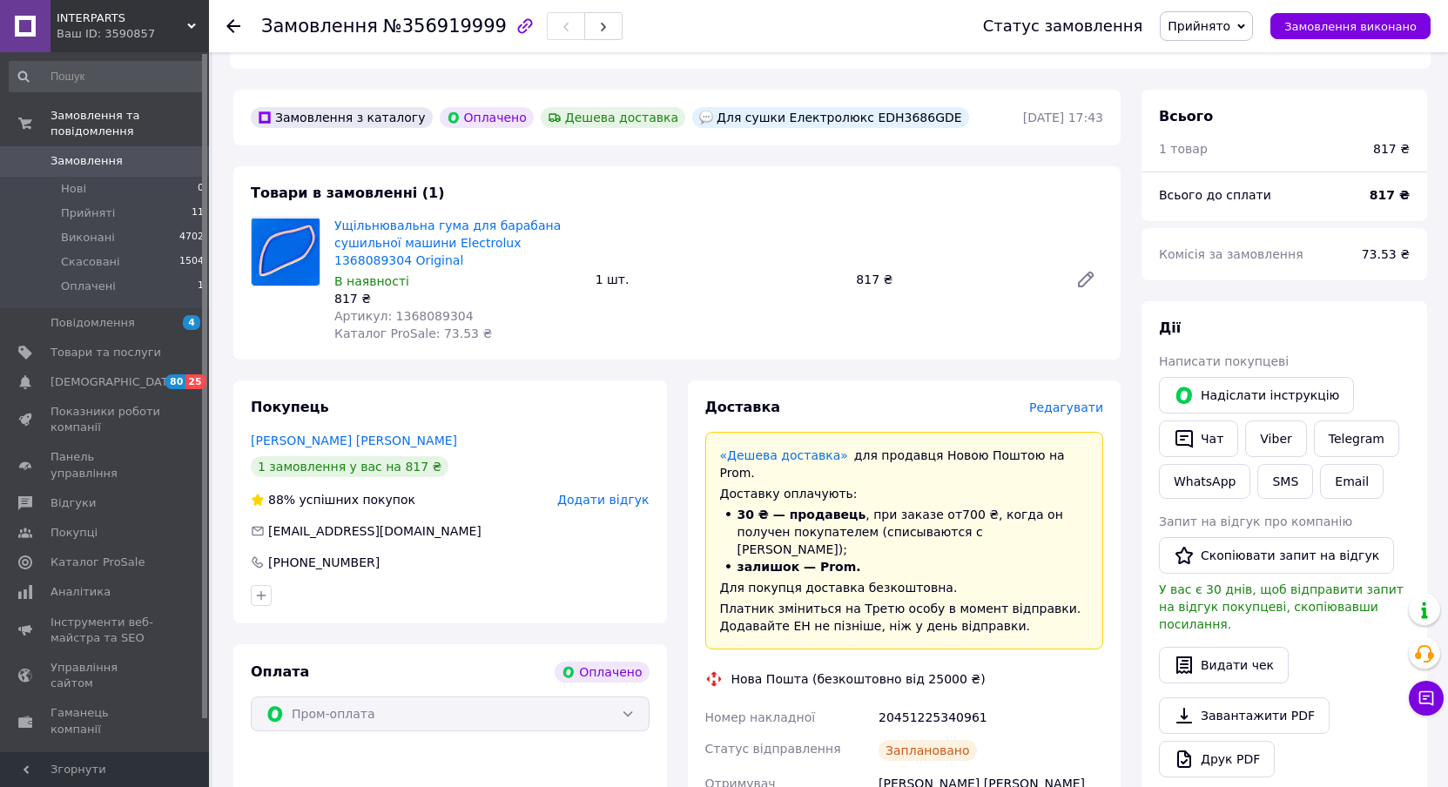
click at [225, 24] on div "Замовлення №356919999 Статус замовлення Прийнято Виконано Скасовано Оплачено За…" at bounding box center [828, 26] width 1239 height 52
click at [145, 201] on li "Прийняті 11" at bounding box center [107, 213] width 214 height 24
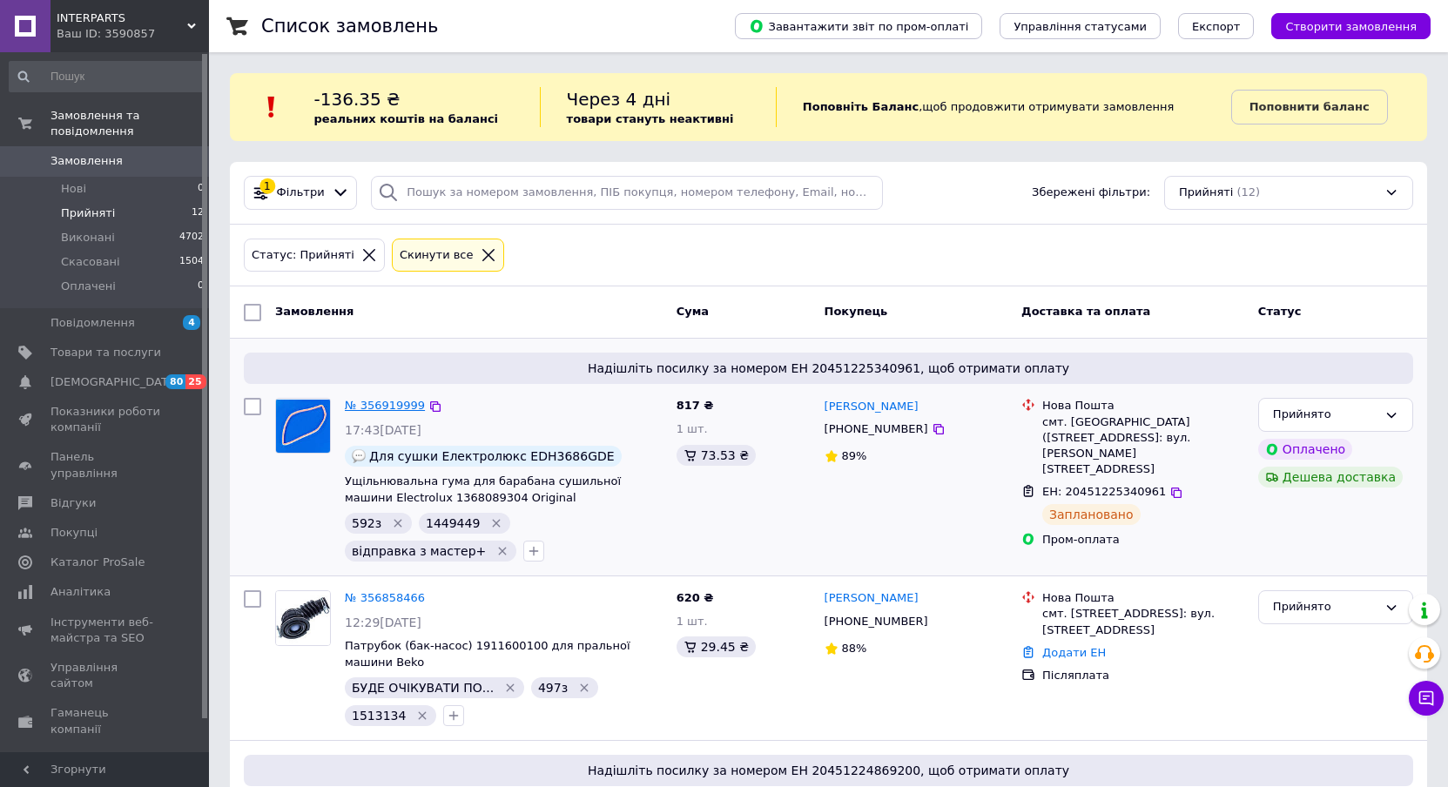
click at [400, 407] on link "№ 356919999" at bounding box center [385, 405] width 80 height 13
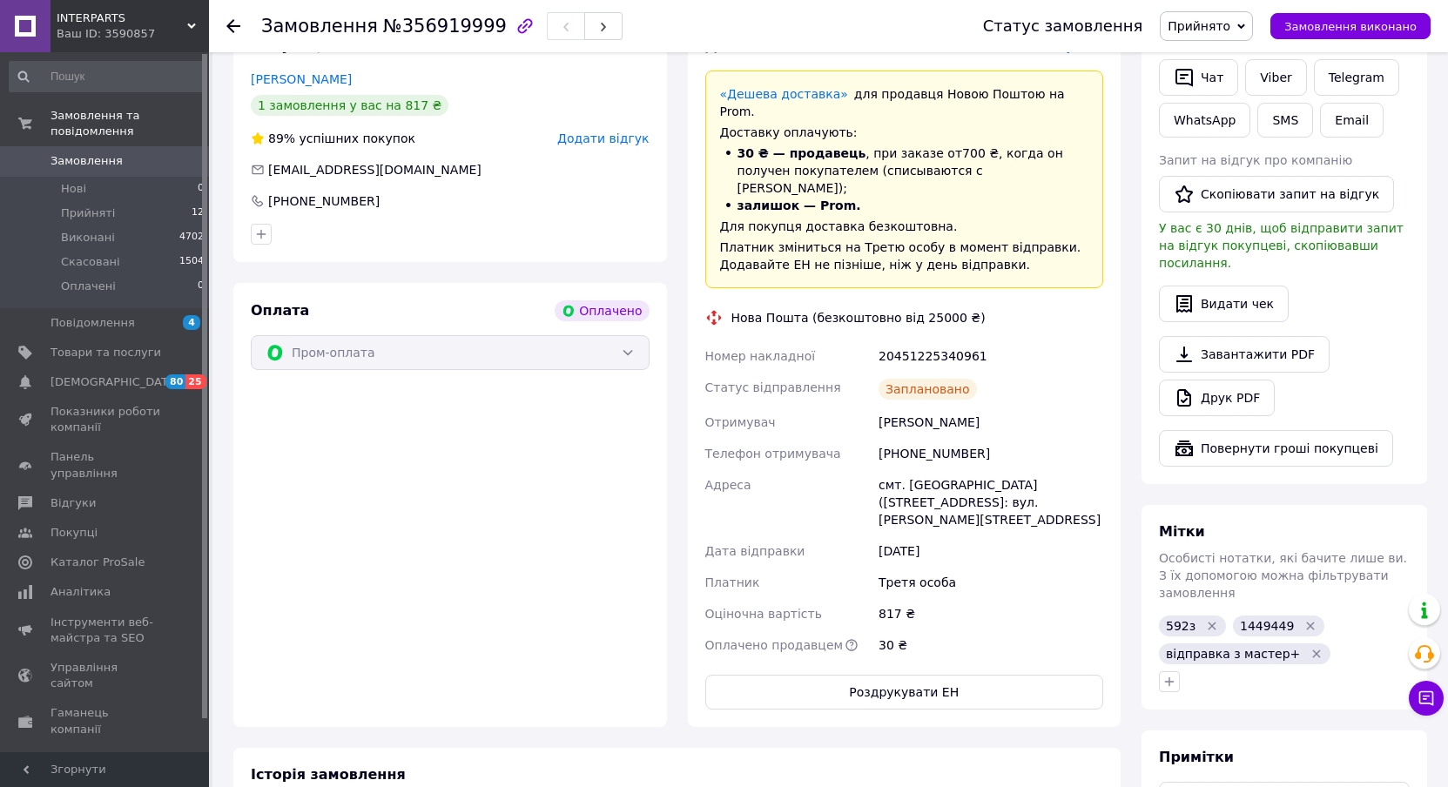
scroll to position [696, 0]
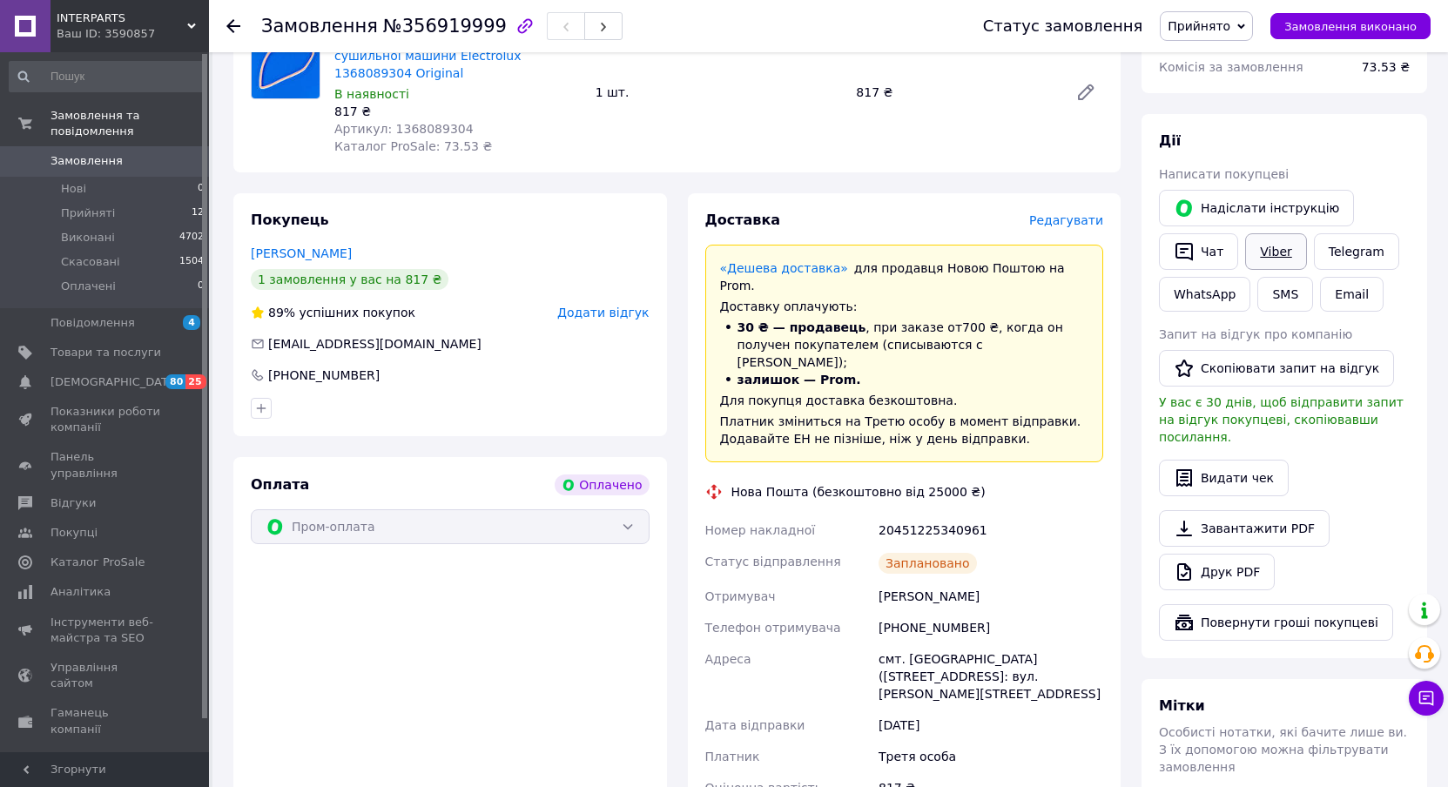
click at [1270, 233] on link "Viber" at bounding box center [1275, 251] width 61 height 37
